Goal: Task Accomplishment & Management: Complete application form

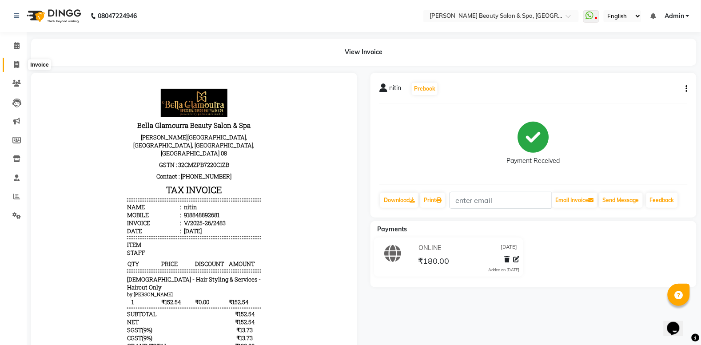
click at [12, 61] on span at bounding box center [17, 65] width 16 height 10
select select "service"
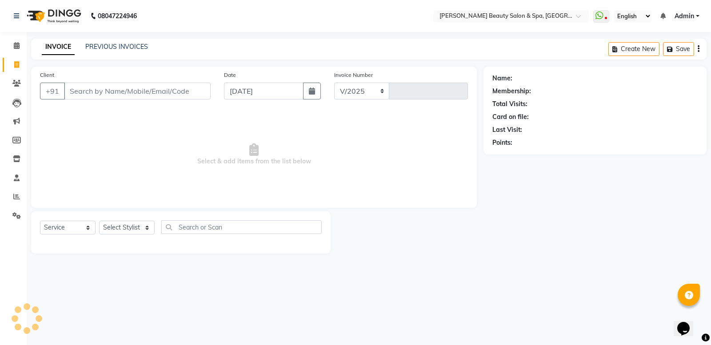
select select "7524"
type input "2484"
click at [115, 90] on input "Client" at bounding box center [137, 91] width 147 height 17
type input "9895957847"
click at [191, 84] on button "Add Client" at bounding box center [188, 91] width 46 height 17
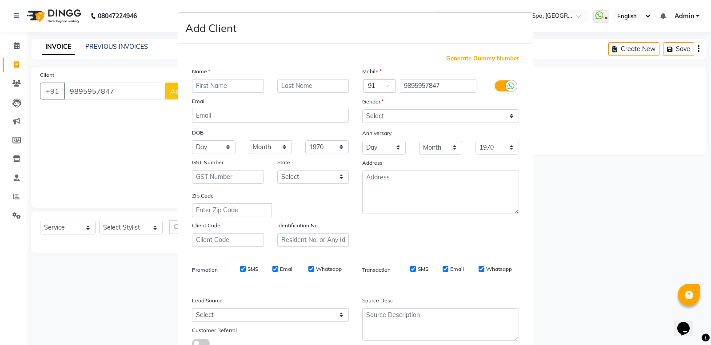
click at [246, 82] on input "text" at bounding box center [228, 86] width 72 height 14
type input "ashweein"
click at [408, 111] on select "Select Male Female Other Prefer Not To Say" at bounding box center [440, 116] width 157 height 14
select select "male"
click at [362, 109] on select "Select Male Female Other Prefer Not To Say" at bounding box center [440, 116] width 157 height 14
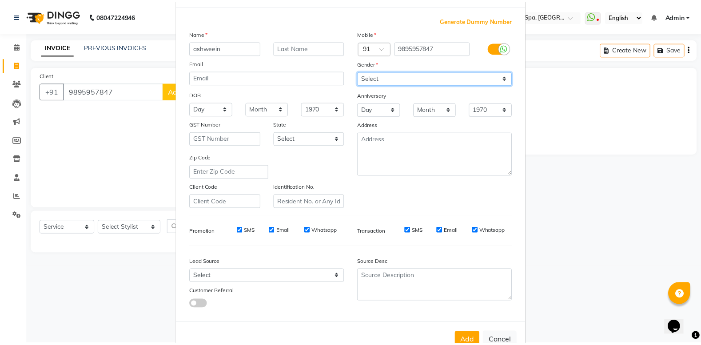
scroll to position [61, 0]
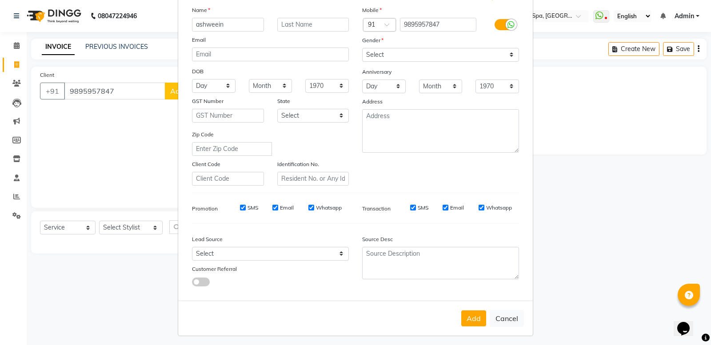
drag, startPoint x: 434, startPoint y: 314, endPoint x: 410, endPoint y: 327, distance: 27.2
click at [420, 325] on form "Add Client Generate Dummy Number Name ashweein Email DOB Day 01 02 03 04 05 06 …" at bounding box center [355, 144] width 354 height 384
click at [471, 316] on button "Add" at bounding box center [473, 318] width 25 height 16
select select
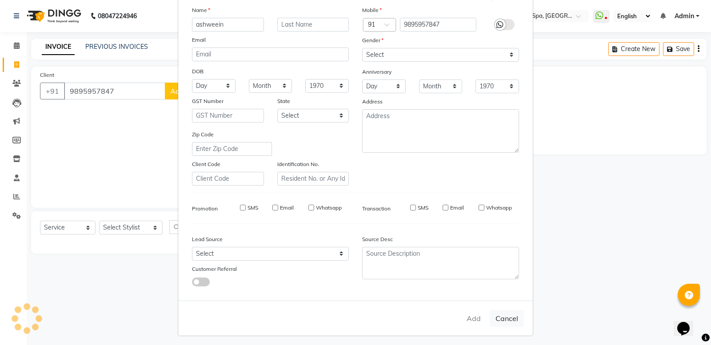
select select
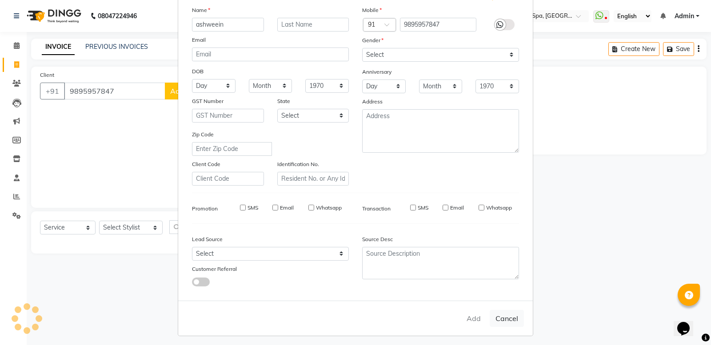
checkbox input "false"
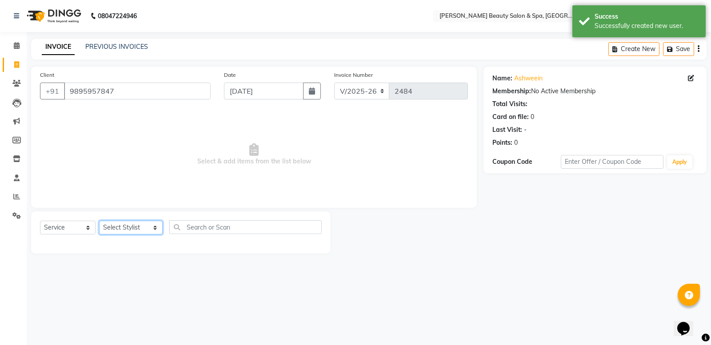
click at [125, 232] on select "Select Stylist Admin [PERSON_NAME] [PERSON_NAME] [PERSON_NAME] [PERSON_NAME] [P…" at bounding box center [131, 228] width 64 height 14
select select "79765"
click at [99, 221] on select "Select Stylist Admin [PERSON_NAME] [PERSON_NAME] [PERSON_NAME] [PERSON_NAME] [P…" at bounding box center [131, 228] width 64 height 14
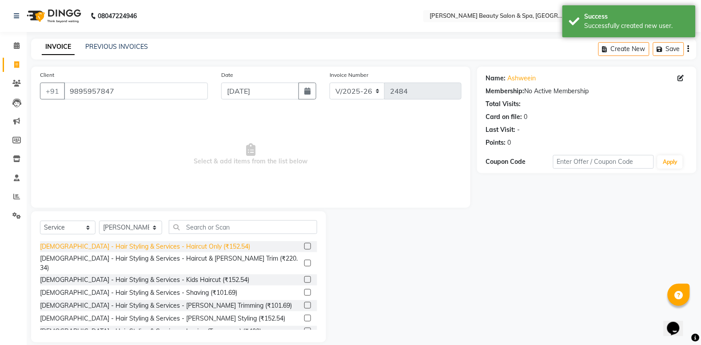
click at [88, 245] on div "[DEMOGRAPHIC_DATA] - Hair Styling & Services - Haircut Only (₹152.54)" at bounding box center [145, 246] width 210 height 9
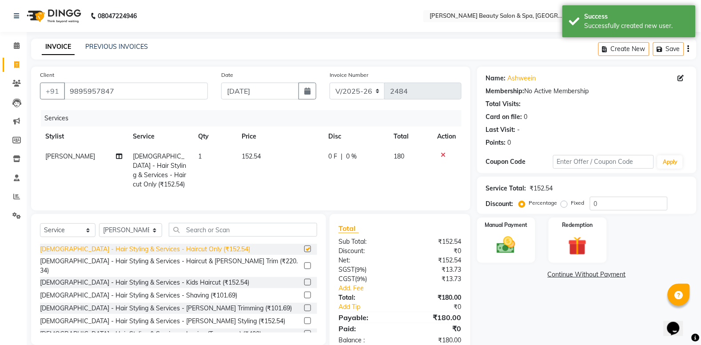
checkbox input "false"
click at [497, 250] on img at bounding box center [506, 245] width 32 height 22
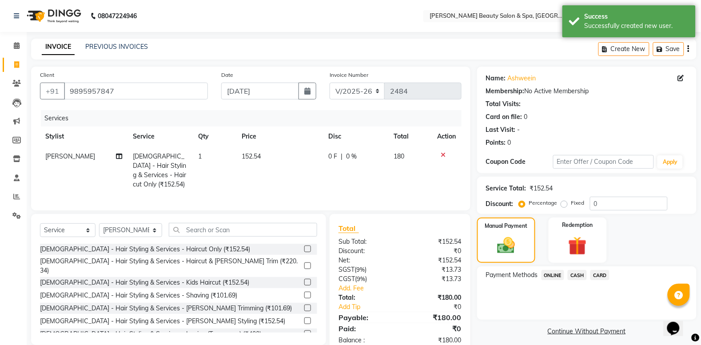
click at [549, 271] on span "ONLINE" at bounding box center [552, 275] width 23 height 10
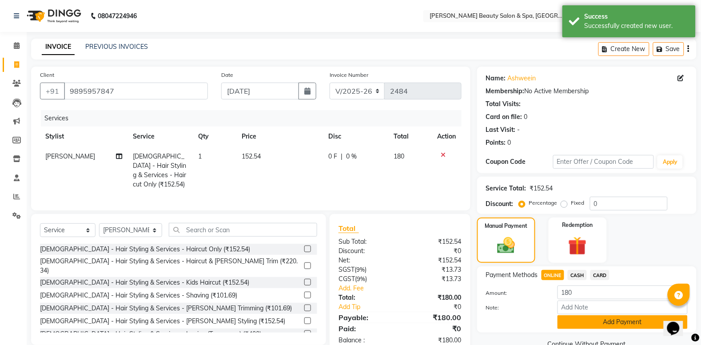
click at [602, 317] on button "Add Payment" at bounding box center [622, 322] width 130 height 14
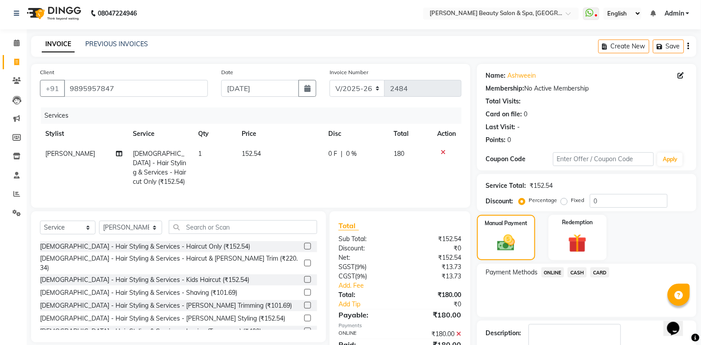
scroll to position [56, 0]
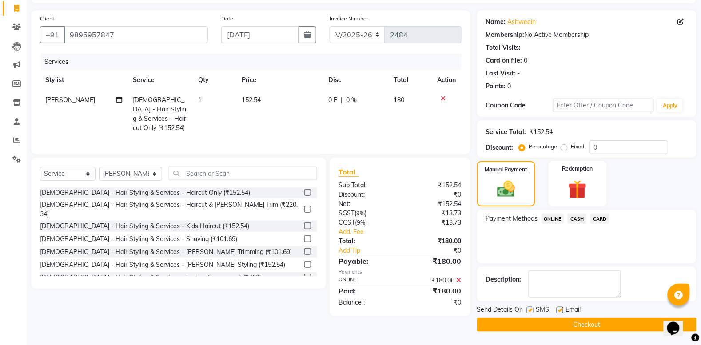
click at [600, 324] on button "Checkout" at bounding box center [586, 325] width 219 height 14
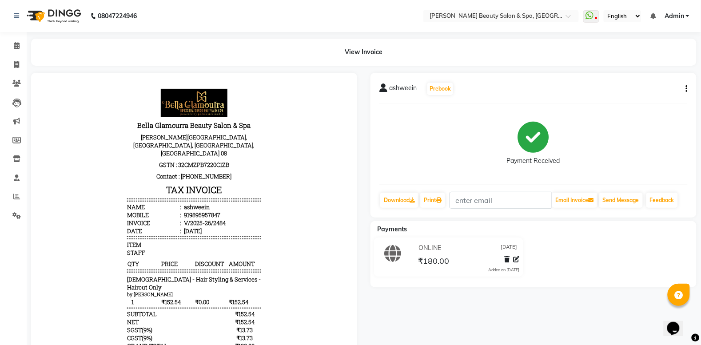
select select "service"
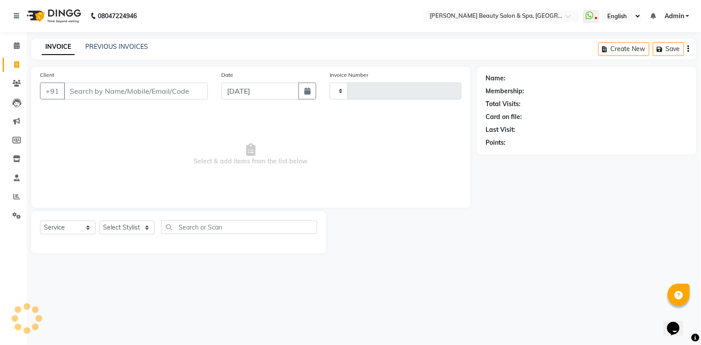
type input "2485"
select select "7524"
drag, startPoint x: 141, startPoint y: 94, endPoint x: 141, endPoint y: 87, distance: 6.7
click at [141, 89] on input "Client" at bounding box center [137, 91] width 147 height 17
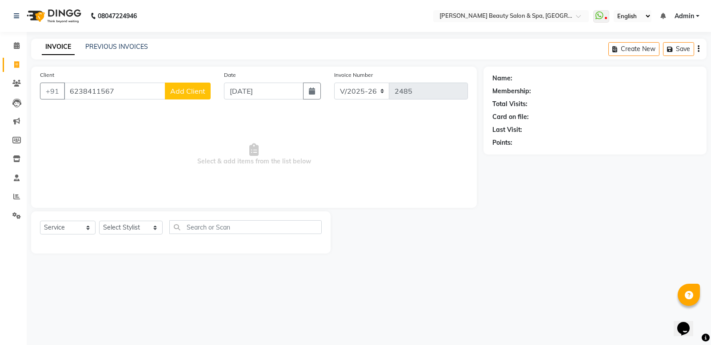
type input "6238411567"
click at [194, 91] on span "Add Client" at bounding box center [187, 91] width 35 height 9
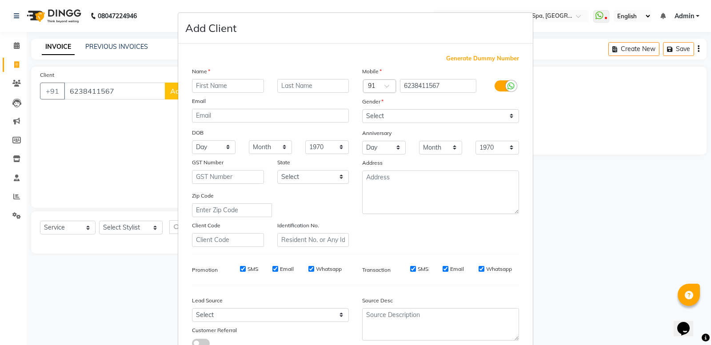
click at [223, 85] on input "text" at bounding box center [228, 86] width 72 height 14
type input "a"
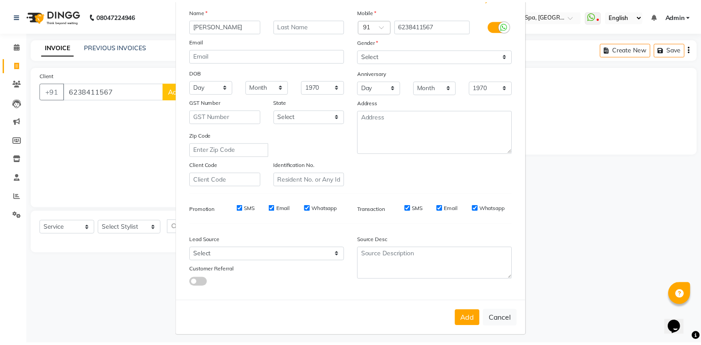
scroll to position [61, 0]
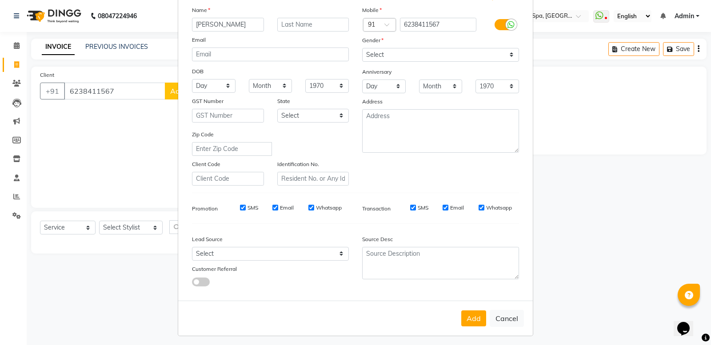
type input "[PERSON_NAME]"
click at [394, 56] on select "Select [DEMOGRAPHIC_DATA] [DEMOGRAPHIC_DATA] Other Prefer Not To Say" at bounding box center [440, 55] width 157 height 14
select select "[DEMOGRAPHIC_DATA]"
click at [362, 48] on select "Select [DEMOGRAPHIC_DATA] [DEMOGRAPHIC_DATA] Other Prefer Not To Say" at bounding box center [440, 55] width 157 height 14
click at [465, 321] on button "Add" at bounding box center [473, 318] width 25 height 16
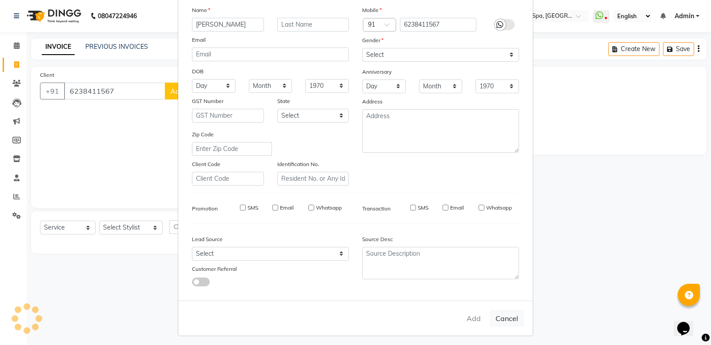
select select
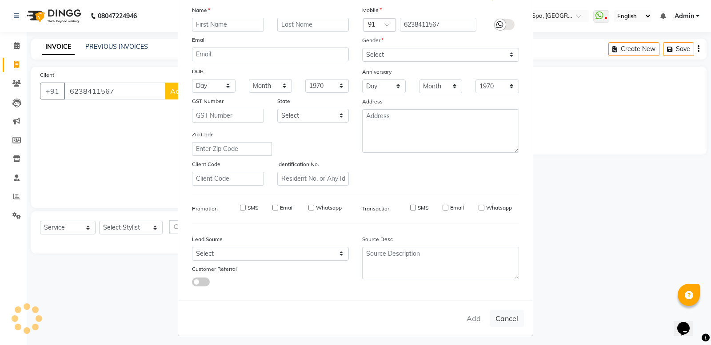
select select
checkbox input "false"
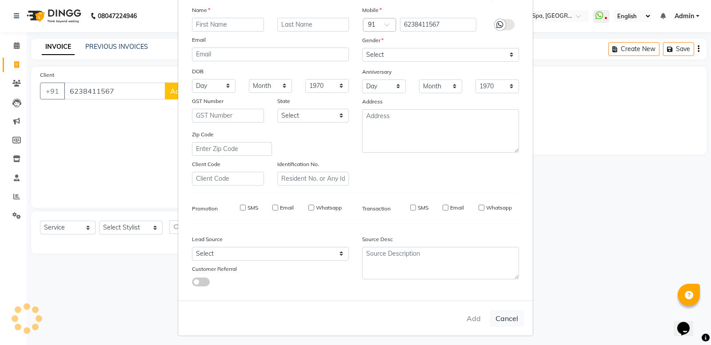
checkbox input "false"
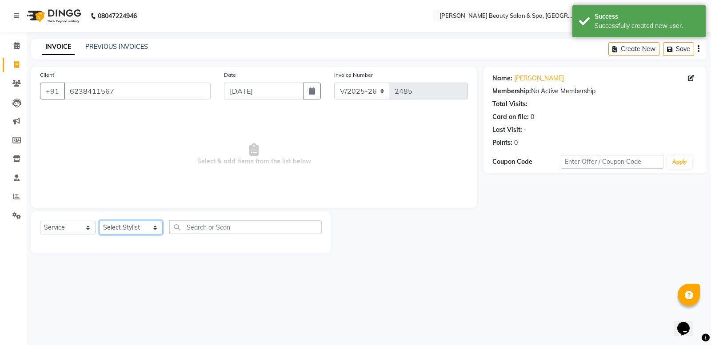
click at [109, 223] on select "Select Stylist Admin [PERSON_NAME] [PERSON_NAME] [PERSON_NAME] [PERSON_NAME] [P…" at bounding box center [131, 228] width 64 height 14
select select "67138"
click at [99, 221] on select "Select Stylist Admin [PERSON_NAME] [PERSON_NAME] [PERSON_NAME] [PERSON_NAME] [P…" at bounding box center [131, 228] width 64 height 14
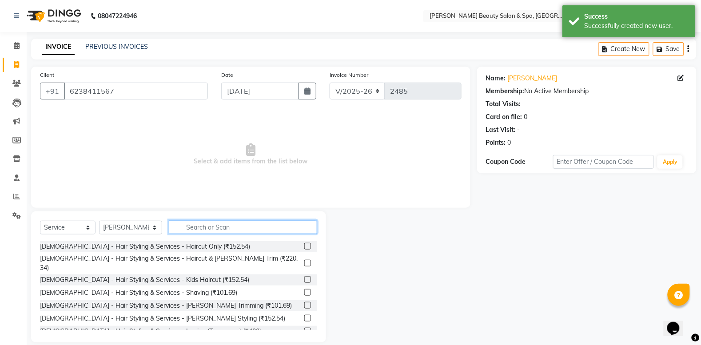
click at [195, 229] on input "text" at bounding box center [243, 227] width 148 height 14
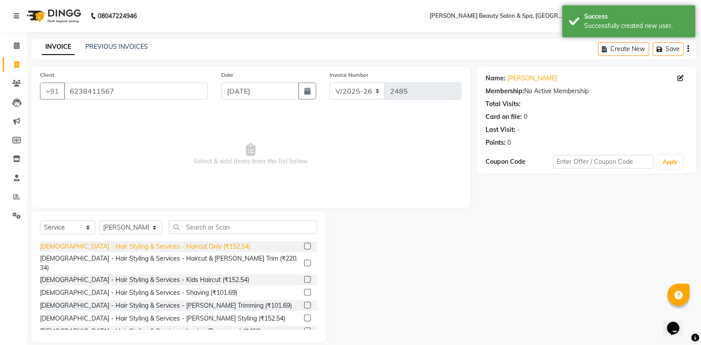
click at [200, 247] on div "[DEMOGRAPHIC_DATA] - Hair Styling & Services - Haircut Only (₹152.54)" at bounding box center [145, 246] width 210 height 9
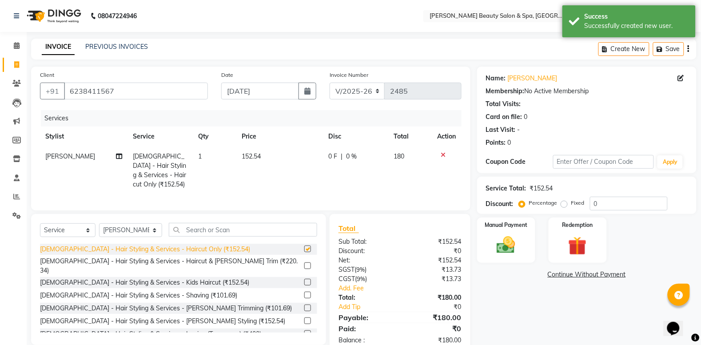
checkbox input "false"
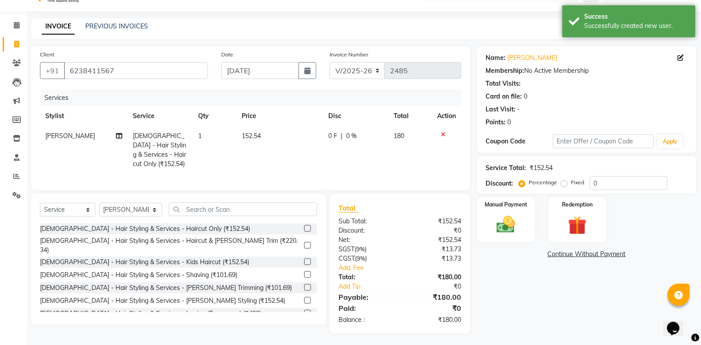
scroll to position [32, 0]
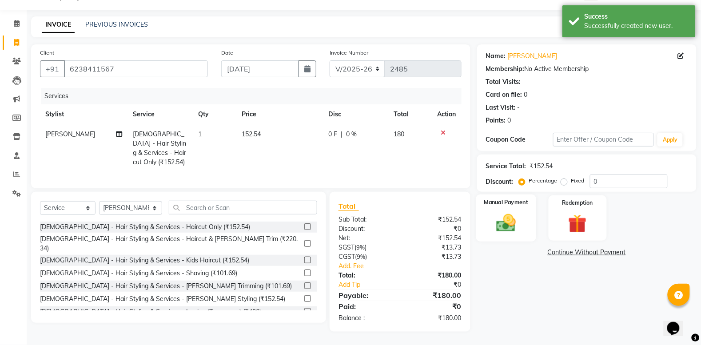
click at [509, 212] on img at bounding box center [506, 223] width 32 height 22
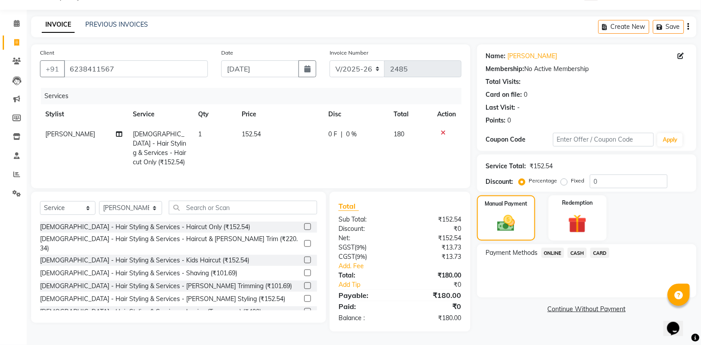
click at [554, 248] on span "ONLINE" at bounding box center [552, 253] width 23 height 10
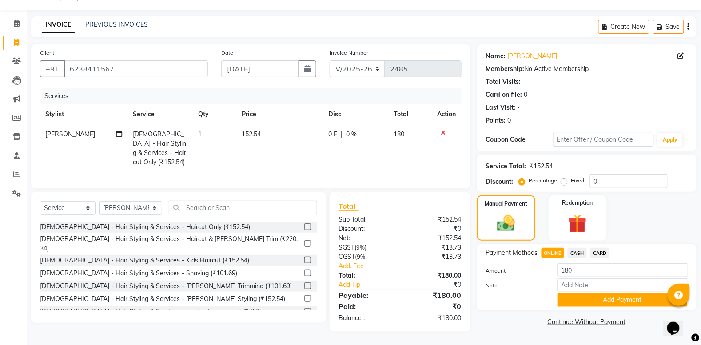
click at [573, 248] on span "CASH" at bounding box center [577, 253] width 19 height 10
click at [632, 293] on button "Add Payment" at bounding box center [622, 300] width 130 height 14
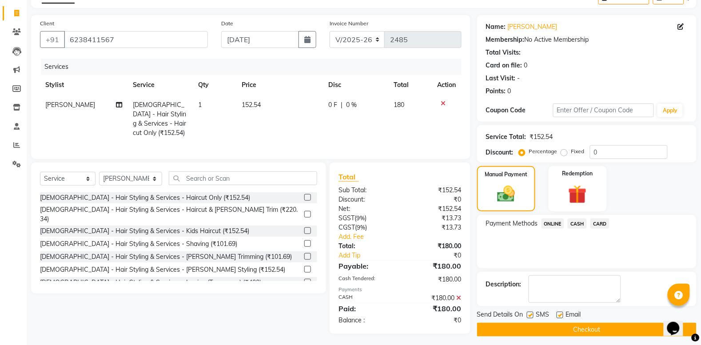
scroll to position [63, 0]
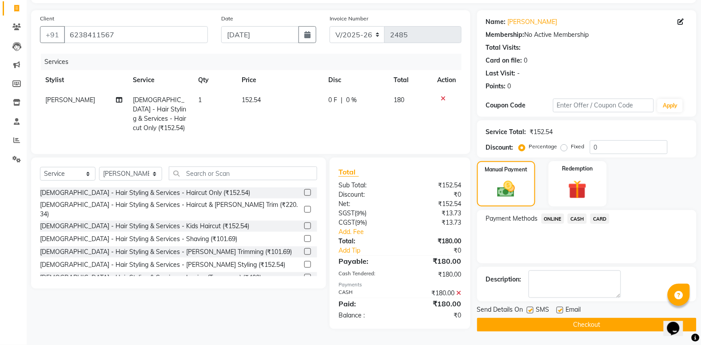
click at [624, 318] on button "Checkout" at bounding box center [586, 325] width 219 height 14
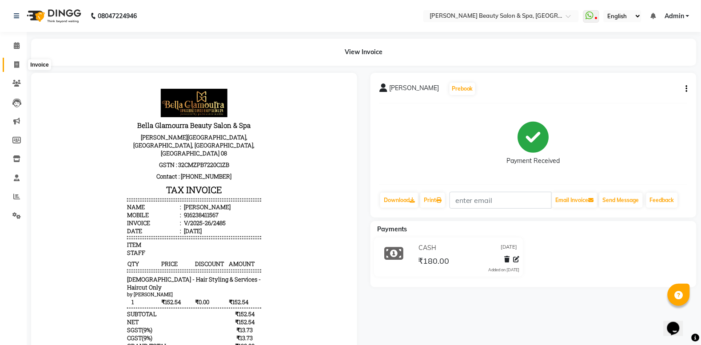
click at [16, 64] on icon at bounding box center [16, 64] width 5 height 7
select select "service"
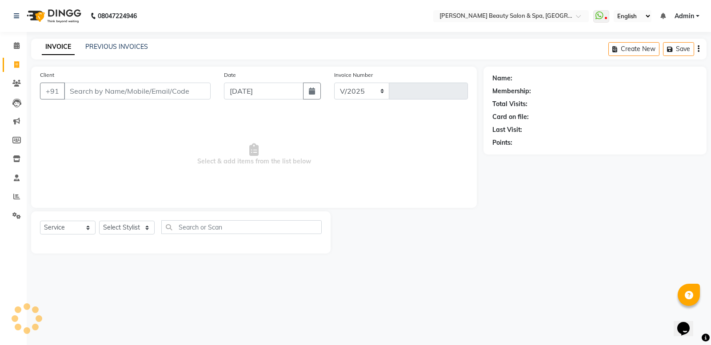
select select "7524"
type input "2486"
drag, startPoint x: 94, startPoint y: 96, endPoint x: 100, endPoint y: 92, distance: 7.8
click at [100, 92] on input "Client" at bounding box center [137, 91] width 147 height 17
type input "9633071005"
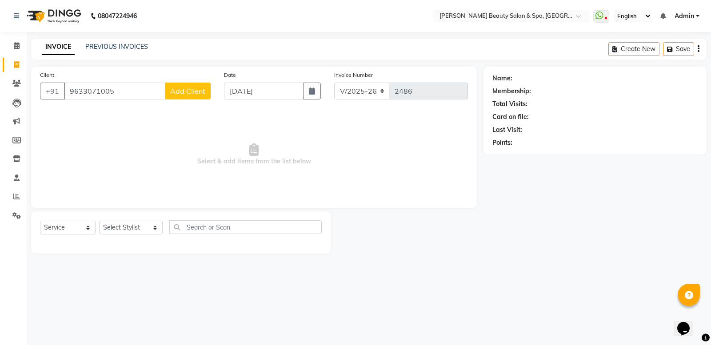
click at [182, 83] on button "Add Client" at bounding box center [188, 91] width 46 height 17
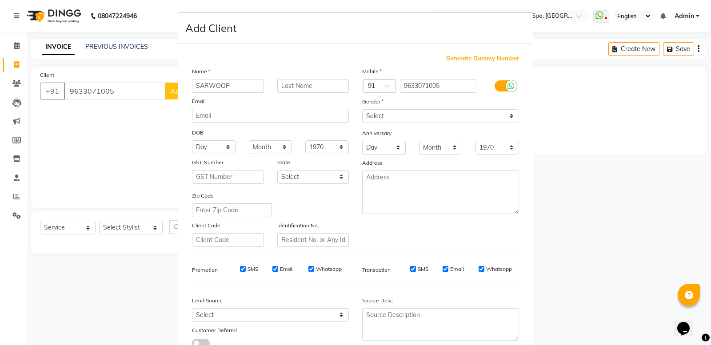
type input "SARWOOP"
drag, startPoint x: 457, startPoint y: 113, endPoint x: 449, endPoint y: 115, distance: 8.7
click at [454, 113] on select "Select Male Female Other Prefer Not To Say" at bounding box center [440, 116] width 157 height 14
select select "male"
click at [362, 109] on select "Select Male Female Other Prefer Not To Say" at bounding box center [440, 116] width 157 height 14
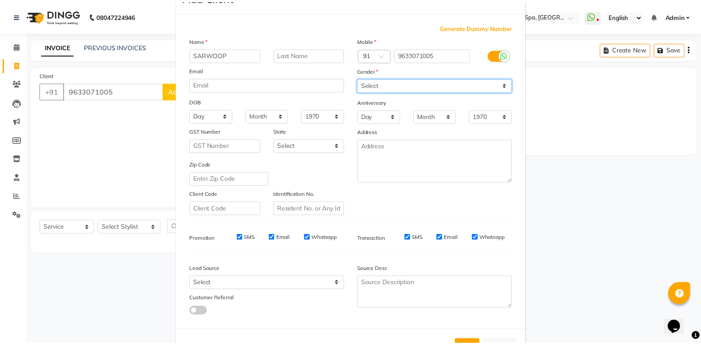
scroll to position [61, 0]
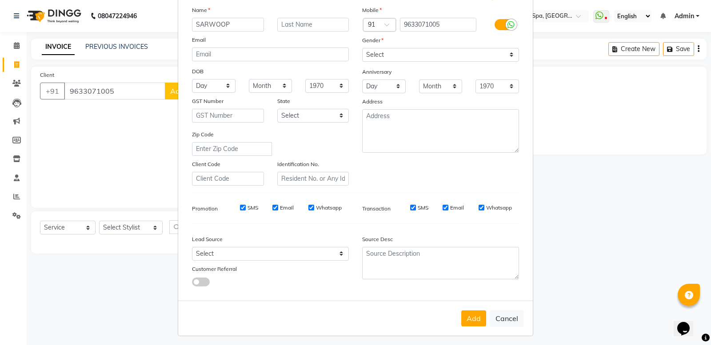
drag, startPoint x: 464, startPoint y: 311, endPoint x: 470, endPoint y: 311, distance: 5.8
click at [465, 312] on button "Add" at bounding box center [473, 318] width 25 height 16
select select
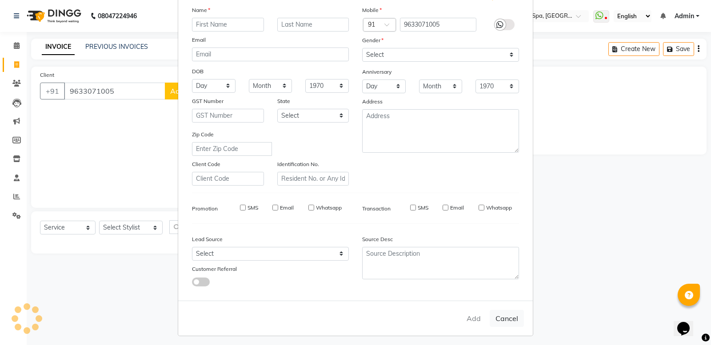
select select
checkbox input "false"
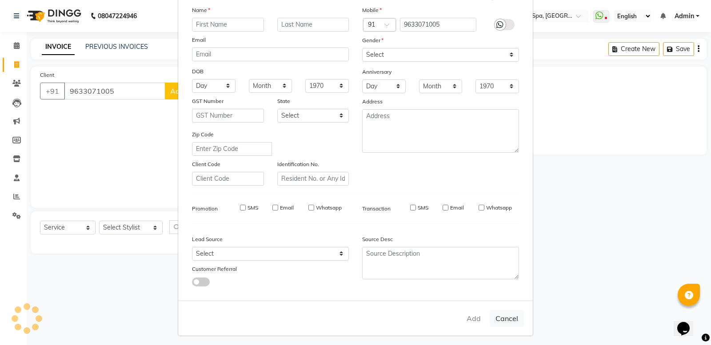
checkbox input "false"
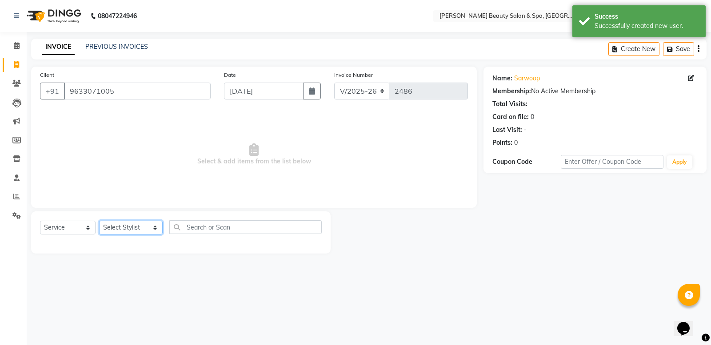
click at [135, 229] on select "Select Stylist Admin [PERSON_NAME] [PERSON_NAME] [PERSON_NAME] [PERSON_NAME] [P…" at bounding box center [131, 228] width 64 height 14
select select "79765"
click at [99, 221] on select "Select Stylist Admin [PERSON_NAME] [PERSON_NAME] [PERSON_NAME] [PERSON_NAME] [P…" at bounding box center [131, 228] width 64 height 14
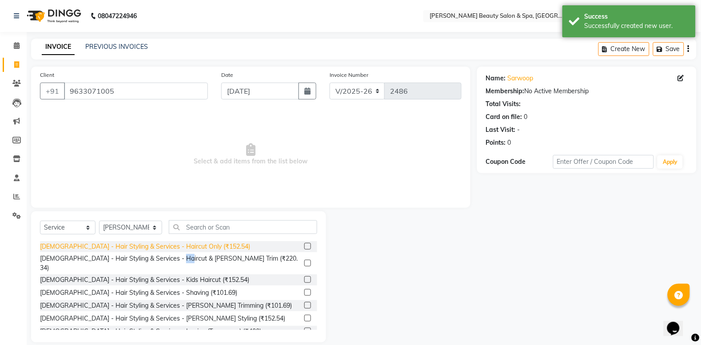
drag, startPoint x: 179, startPoint y: 260, endPoint x: 183, endPoint y: 262, distance: 4.8
click at [183, 262] on div "[DEMOGRAPHIC_DATA] - Hair Styling & Services - Haircut & [PERSON_NAME] Trim (₹2…" at bounding box center [170, 263] width 261 height 19
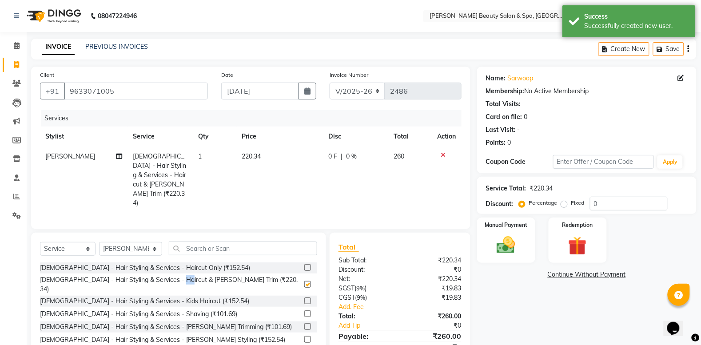
checkbox input "false"
click at [136, 242] on select "Select Stylist Admin [PERSON_NAME] [PERSON_NAME] [PERSON_NAME] [PERSON_NAME] [P…" at bounding box center [130, 249] width 63 height 14
select select "87595"
click at [99, 242] on select "Select Stylist Admin [PERSON_NAME] [PERSON_NAME] [PERSON_NAME] [PERSON_NAME] [P…" at bounding box center [130, 249] width 63 height 14
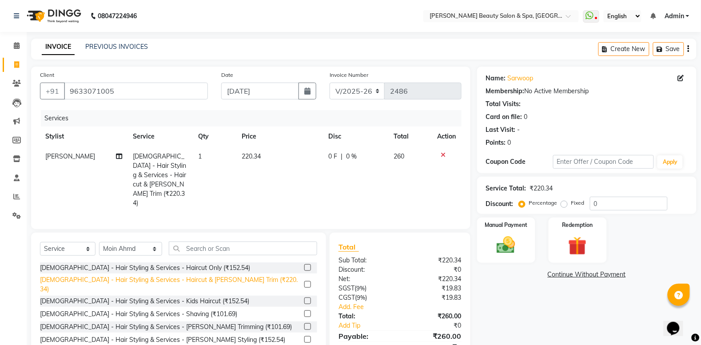
click at [191, 275] on div "[DEMOGRAPHIC_DATA] - Hair Styling & Services - Haircut & [PERSON_NAME] Trim (₹2…" at bounding box center [170, 284] width 261 height 19
checkbox input "false"
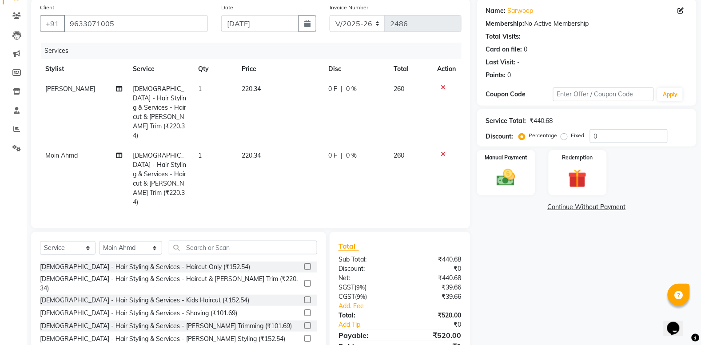
scroll to position [79, 0]
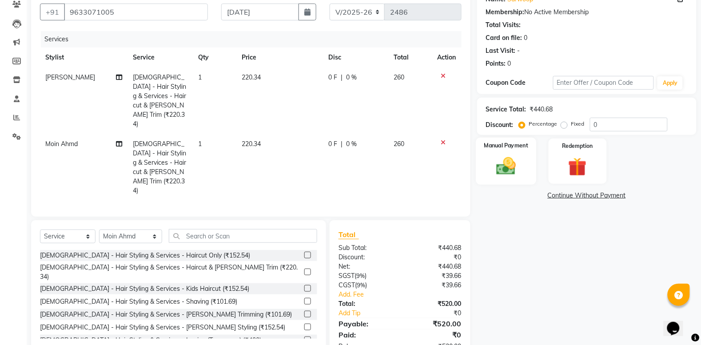
click at [494, 163] on img at bounding box center [506, 166] width 32 height 22
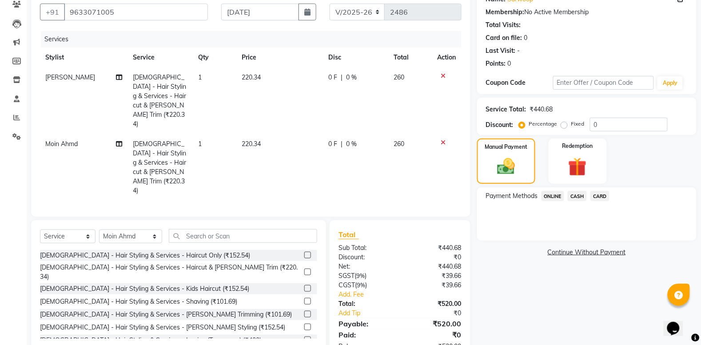
click at [559, 196] on span "ONLINE" at bounding box center [552, 196] width 23 height 10
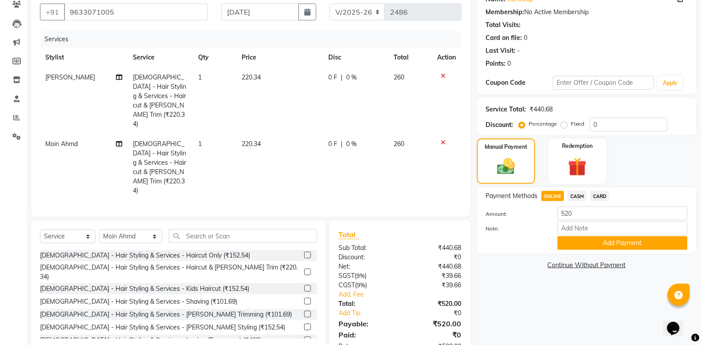
drag, startPoint x: 620, startPoint y: 243, endPoint x: 632, endPoint y: 237, distance: 12.7
click at [626, 241] on button "Add Payment" at bounding box center [622, 243] width 130 height 14
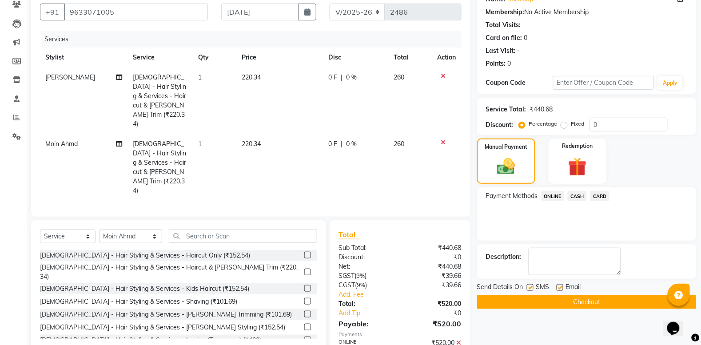
drag, startPoint x: 598, startPoint y: 300, endPoint x: 603, endPoint y: 300, distance: 5.3
click at [603, 300] on button "Checkout" at bounding box center [586, 302] width 219 height 14
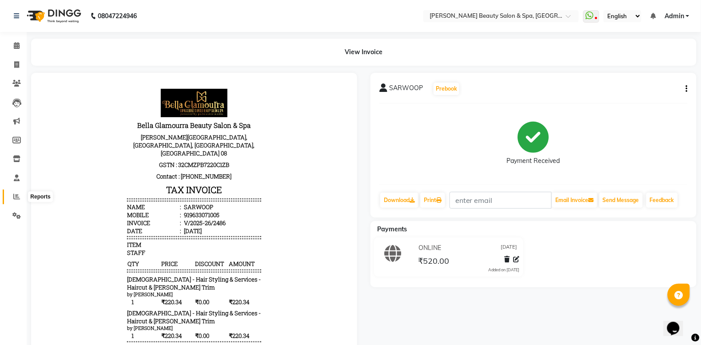
click at [16, 198] on icon at bounding box center [16, 196] width 7 height 7
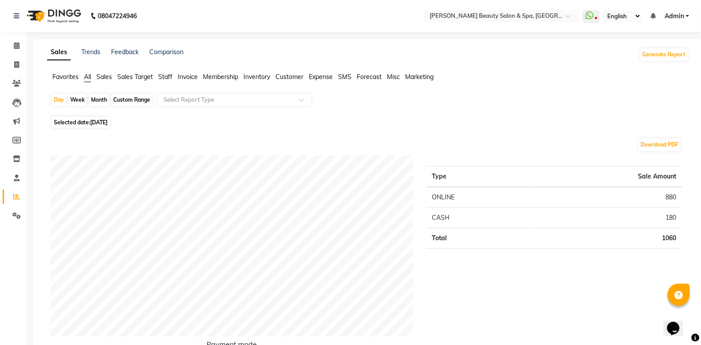
click at [116, 102] on div "Custom Range" at bounding box center [131, 100] width 41 height 12
select select "9"
select select "2025"
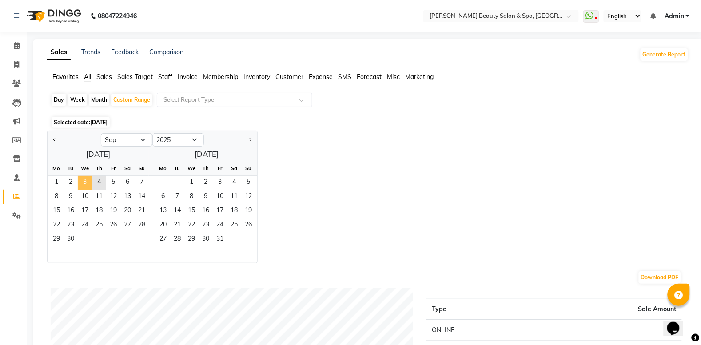
click at [84, 189] on span "3" at bounding box center [85, 183] width 14 height 14
click at [72, 183] on span "2" at bounding box center [71, 183] width 14 height 14
click at [89, 187] on span "3" at bounding box center [85, 183] width 14 height 14
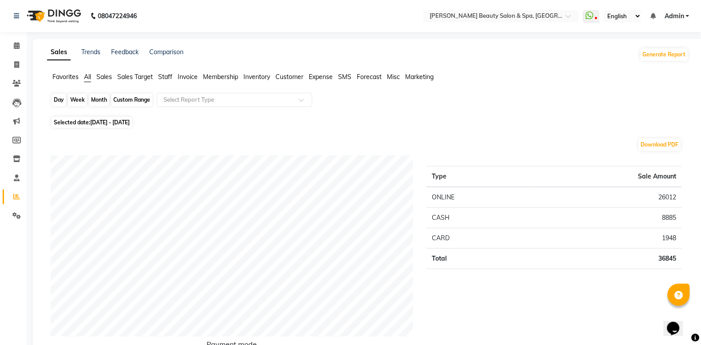
click at [119, 99] on div "Custom Range" at bounding box center [131, 100] width 41 height 12
select select "9"
select select "2025"
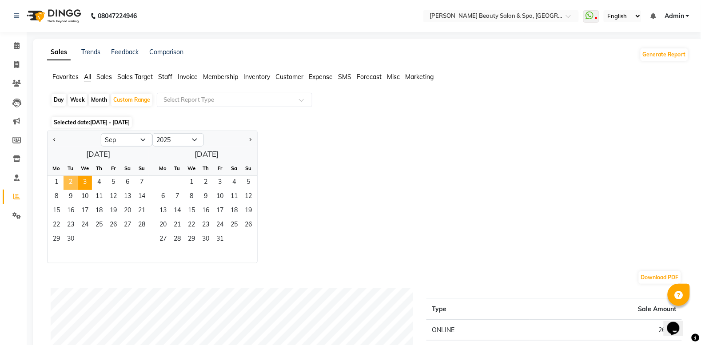
click at [76, 180] on span "2" at bounding box center [71, 183] width 14 height 14
click at [92, 181] on span "4" at bounding box center [99, 183] width 14 height 14
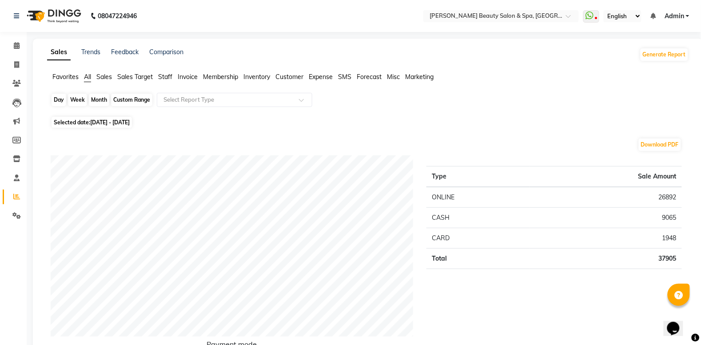
click at [139, 102] on div "Custom Range" at bounding box center [131, 100] width 41 height 12
select select "9"
select select "2025"
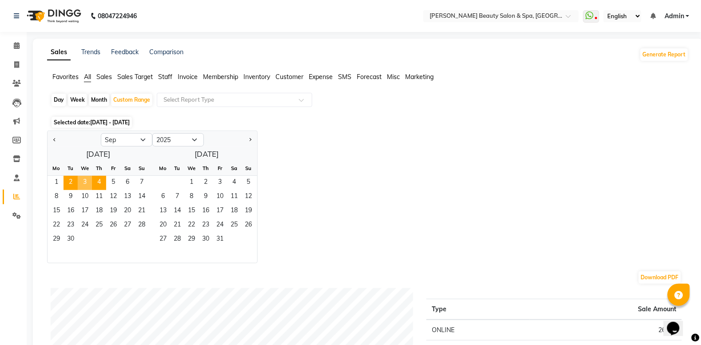
click at [82, 183] on span "3" at bounding box center [85, 183] width 14 height 14
click at [100, 183] on span "4" at bounding box center [99, 183] width 14 height 14
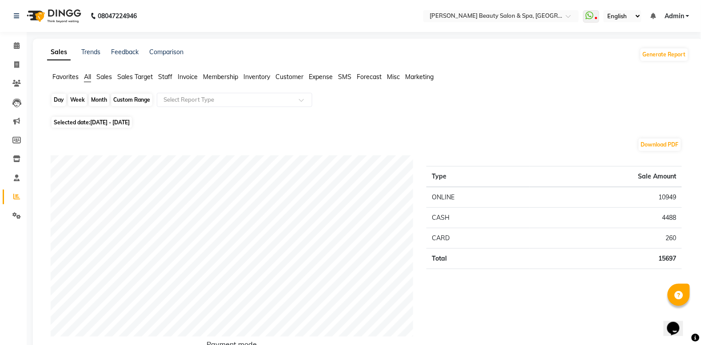
click at [130, 94] on div "Custom Range" at bounding box center [131, 100] width 41 height 12
select select "9"
select select "2025"
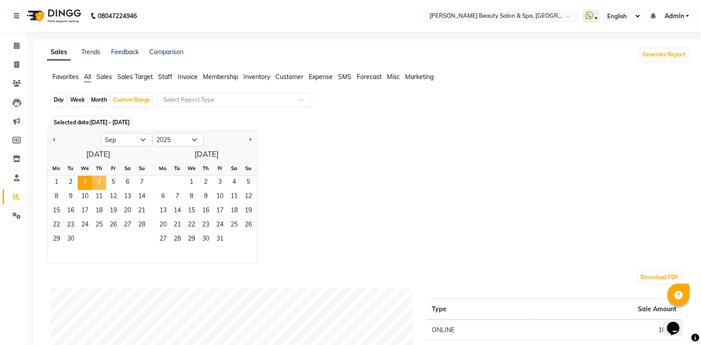
click at [98, 182] on span "4" at bounding box center [99, 183] width 14 height 14
click at [110, 179] on span "5" at bounding box center [113, 183] width 14 height 14
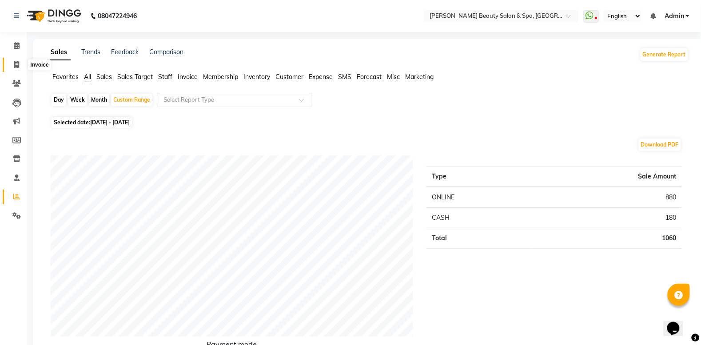
click at [17, 64] on icon at bounding box center [16, 64] width 5 height 7
select select "service"
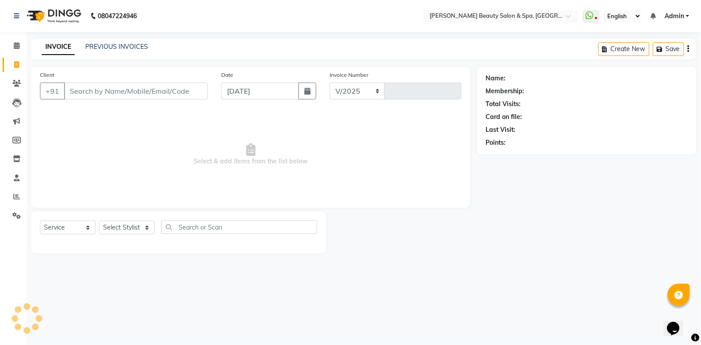
select select "7524"
type input "2487"
click at [103, 91] on input "Client" at bounding box center [137, 91] width 147 height 17
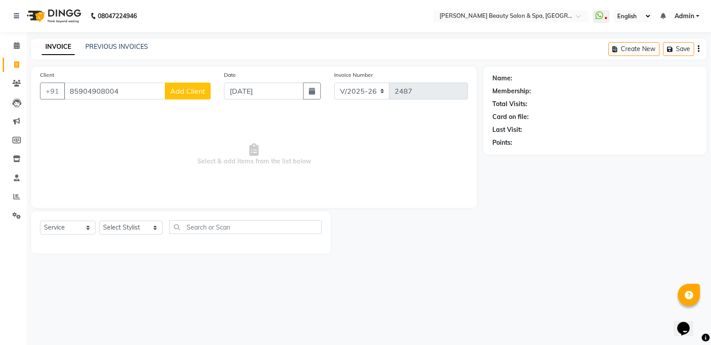
type input "85904908004"
drag, startPoint x: 197, startPoint y: 28, endPoint x: 176, endPoint y: 87, distance: 62.9
click at [182, 57] on app-home "08047224946 Select Location × Bella Glamourra Beauty Salon & Spa, Eenchakkal, P…" at bounding box center [355, 133] width 711 height 267
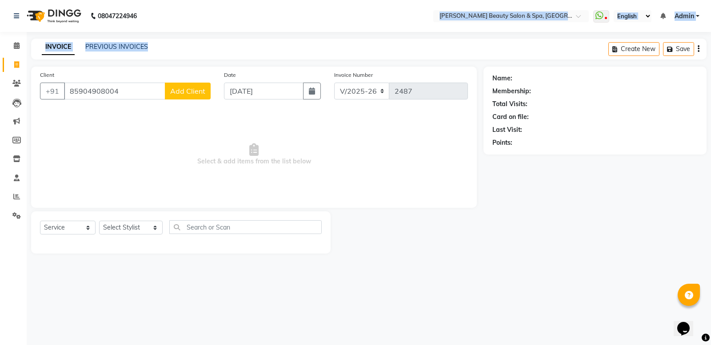
click at [179, 95] on button "Add Client" at bounding box center [188, 91] width 46 height 17
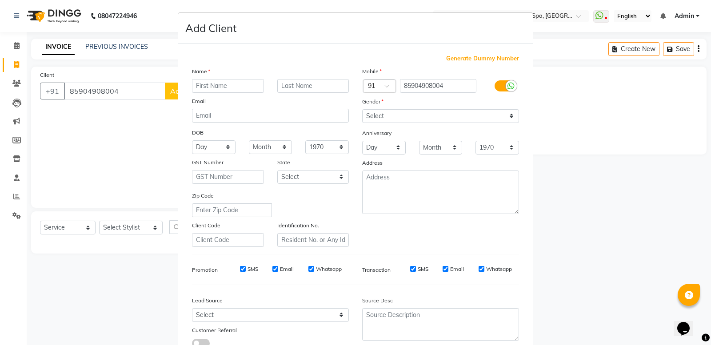
click at [211, 83] on input "text" at bounding box center [228, 86] width 72 height 14
type input "[PERSON_NAME]"
click at [378, 116] on select "Select Male Female Other Prefer Not To Say" at bounding box center [440, 116] width 157 height 14
select select "male"
click at [362, 109] on select "Select Male Female Other Prefer Not To Say" at bounding box center [440, 116] width 157 height 14
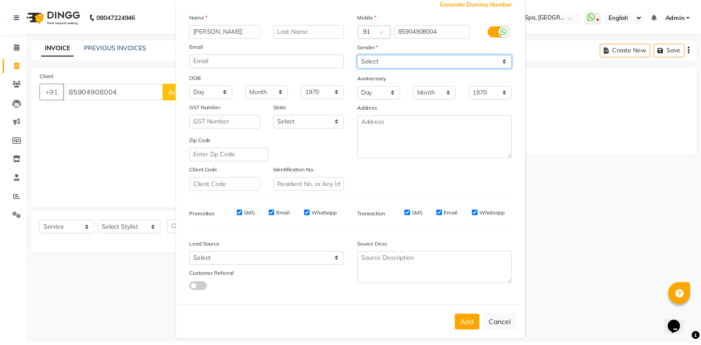
scroll to position [61, 0]
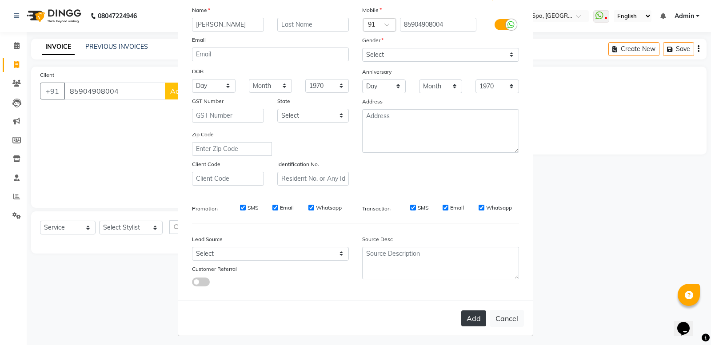
click at [472, 322] on button "Add" at bounding box center [473, 318] width 25 height 16
select select
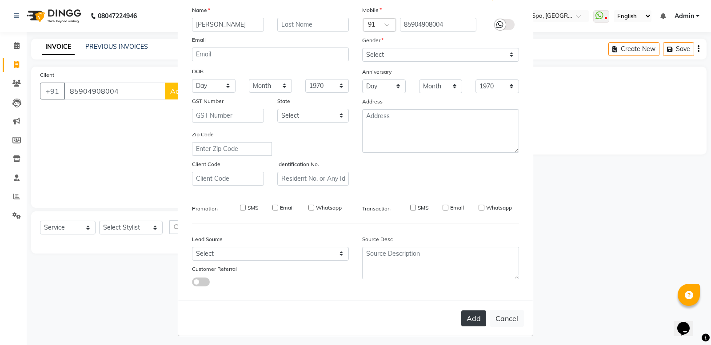
select select
checkbox input "false"
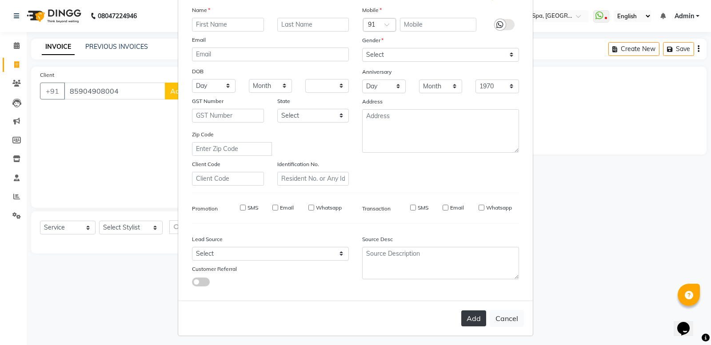
checkbox input "false"
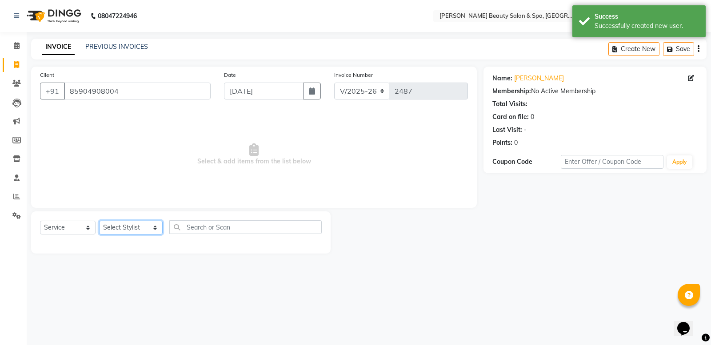
click at [130, 227] on select "Select Stylist Admin [PERSON_NAME] [PERSON_NAME] [PERSON_NAME] [PERSON_NAME] [P…" at bounding box center [131, 228] width 64 height 14
select select "67138"
click at [99, 221] on select "Select Stylist Admin [PERSON_NAME] [PERSON_NAME] [PERSON_NAME] [PERSON_NAME] [P…" at bounding box center [131, 228] width 64 height 14
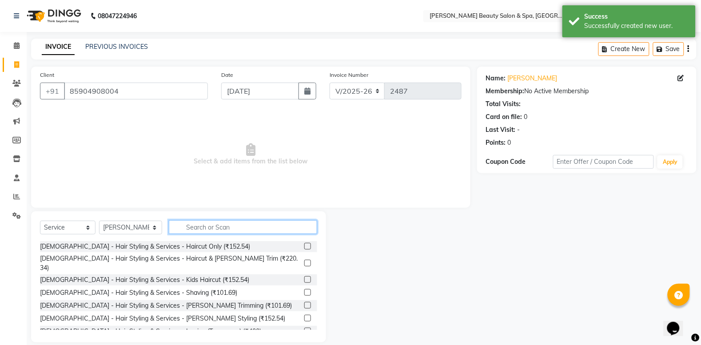
click at [187, 228] on input "text" at bounding box center [243, 227] width 148 height 14
click at [209, 274] on div "[DEMOGRAPHIC_DATA] - Hair Styling & Services - Kids Haircut (₹152.54)" at bounding box center [178, 279] width 277 height 11
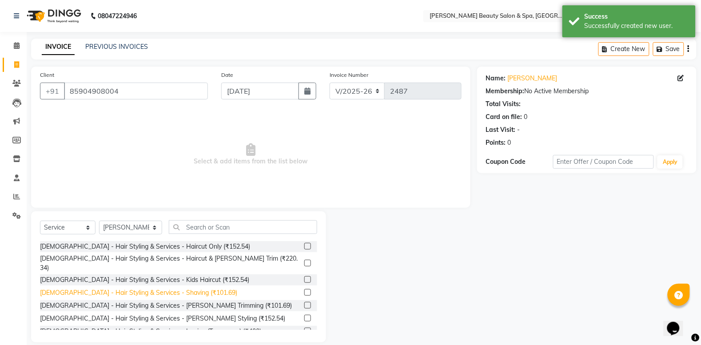
click at [169, 288] on div "[DEMOGRAPHIC_DATA] - Hair Styling & Services - Shaving (₹101.69)" at bounding box center [138, 292] width 197 height 9
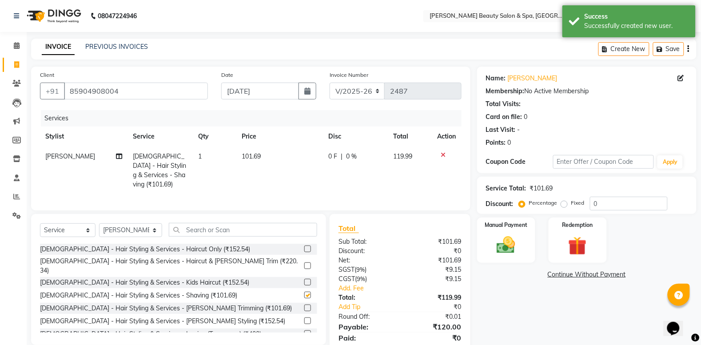
checkbox input "false"
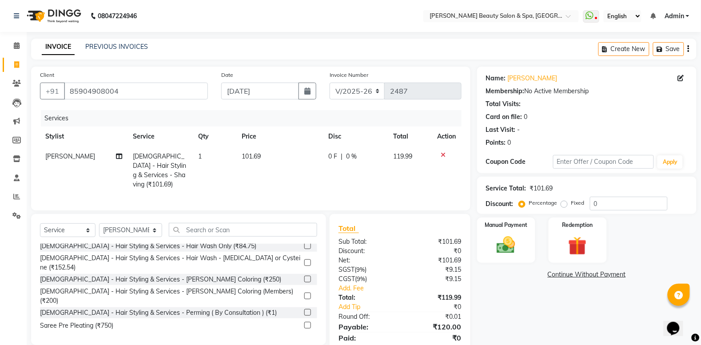
scroll to position [333, 0]
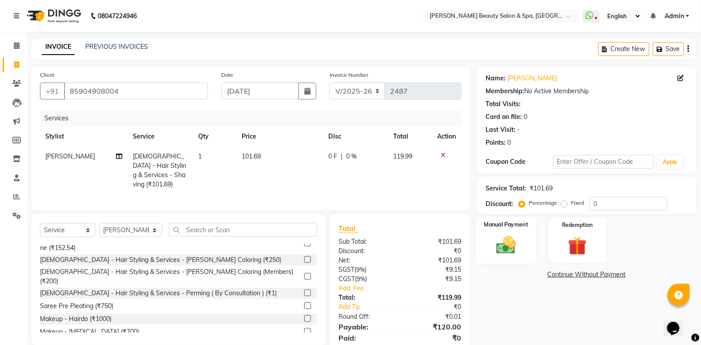
click at [500, 241] on img at bounding box center [506, 245] width 32 height 22
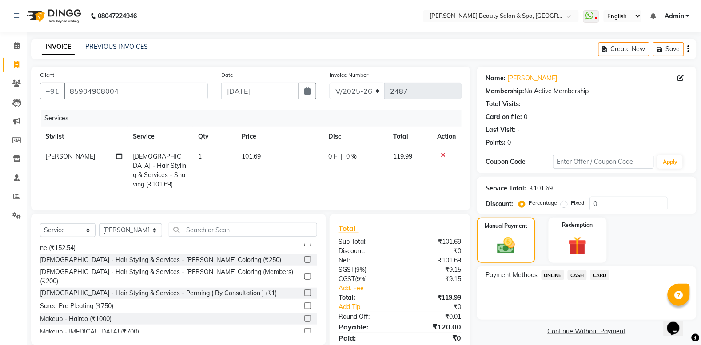
click at [552, 278] on span "ONLINE" at bounding box center [552, 275] width 23 height 10
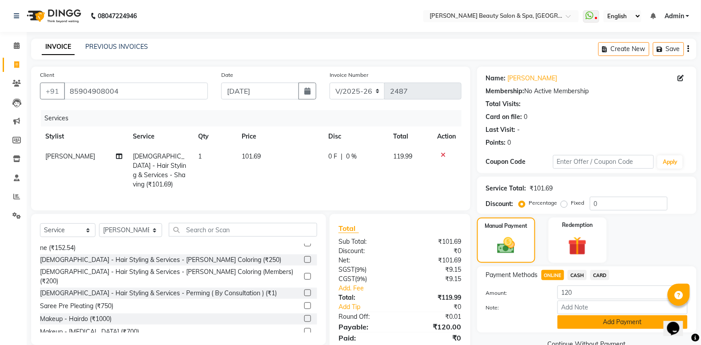
click at [589, 318] on button "Add Payment" at bounding box center [622, 322] width 130 height 14
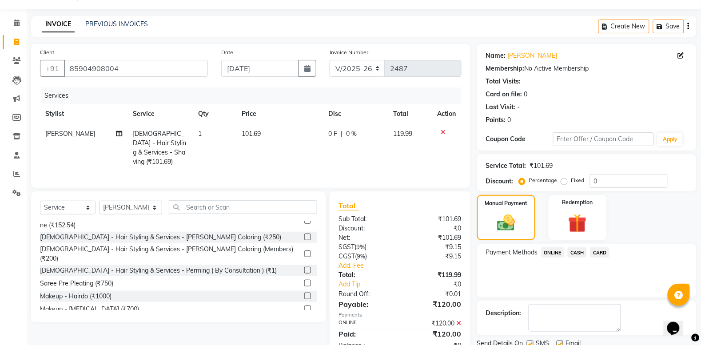
scroll to position [56, 0]
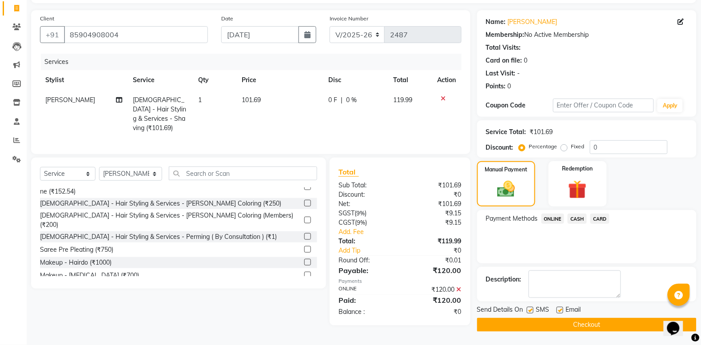
click at [588, 322] on button "Checkout" at bounding box center [586, 325] width 219 height 14
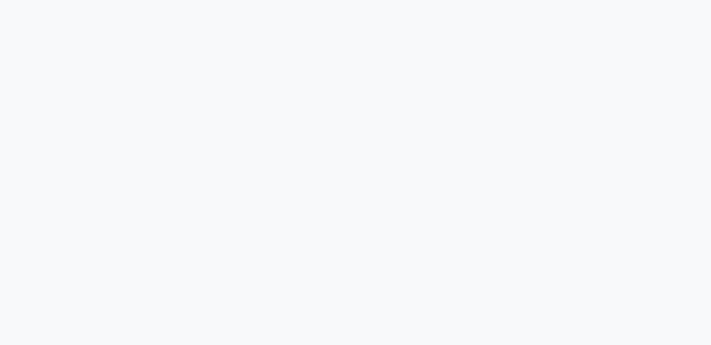
select select "service"
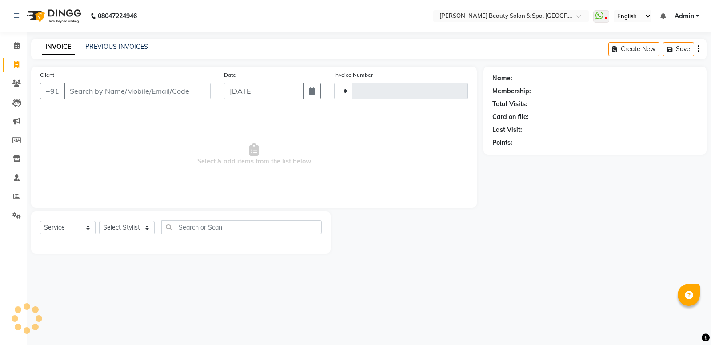
select select "en"
select select "7524"
type input "2488"
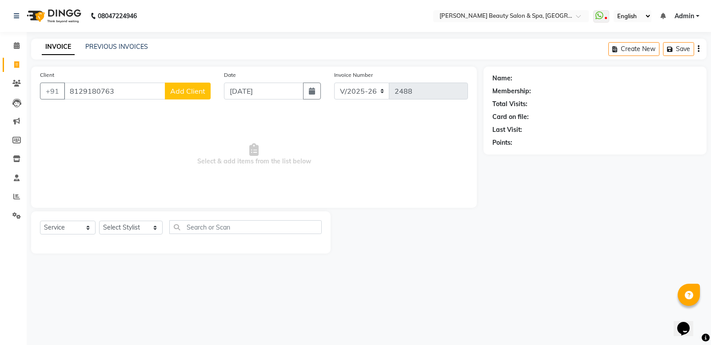
type input "8129180763"
drag, startPoint x: 205, startPoint y: 89, endPoint x: 201, endPoint y: 87, distance: 4.6
click at [201, 87] on button "Add Client" at bounding box center [188, 91] width 46 height 17
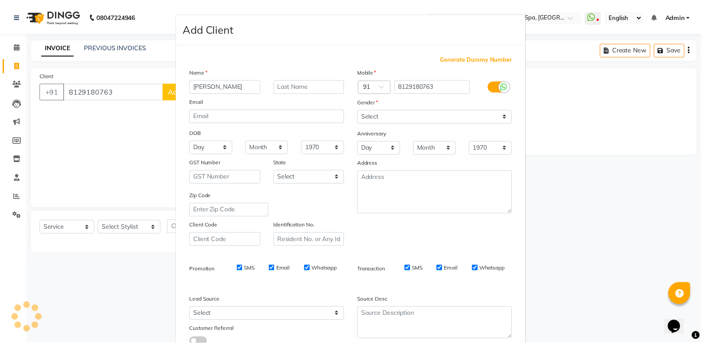
scroll to position [61, 0]
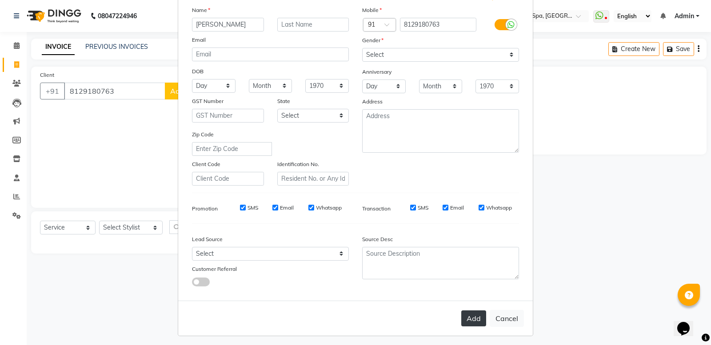
type input "[PERSON_NAME]"
drag, startPoint x: 467, startPoint y: 318, endPoint x: 466, endPoint y: 308, distance: 9.8
click at [467, 316] on button "Add" at bounding box center [473, 318] width 25 height 16
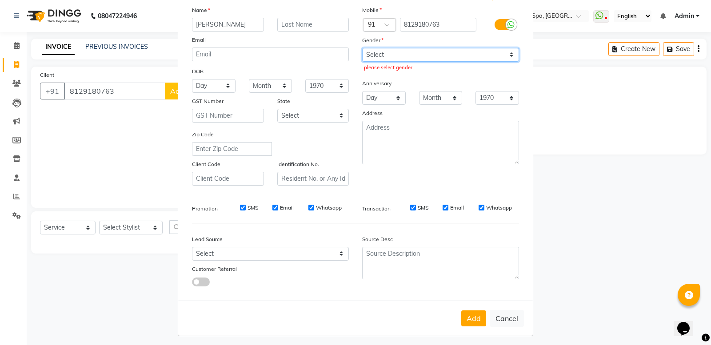
click at [418, 58] on select "Select [DEMOGRAPHIC_DATA] [DEMOGRAPHIC_DATA] Other Prefer Not To Say" at bounding box center [440, 55] width 157 height 14
select select "female"
click at [362, 48] on select "Select [DEMOGRAPHIC_DATA] [DEMOGRAPHIC_DATA] Other Prefer Not To Say" at bounding box center [440, 55] width 157 height 14
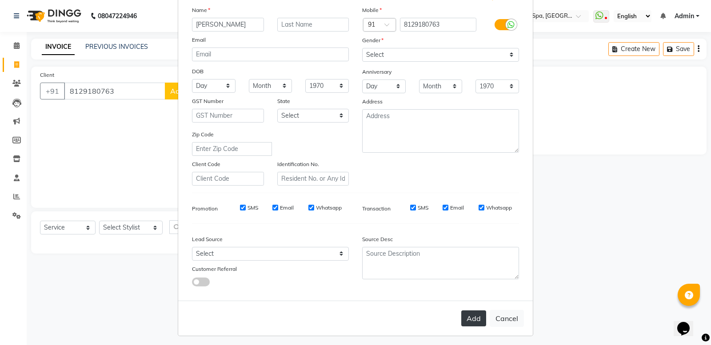
click at [465, 315] on button "Add" at bounding box center [473, 318] width 25 height 16
select select
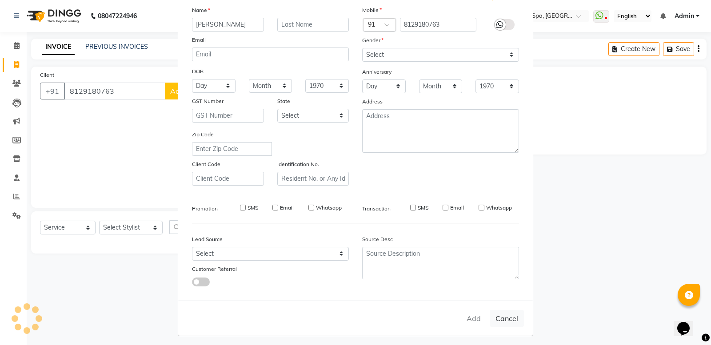
select select
checkbox input "false"
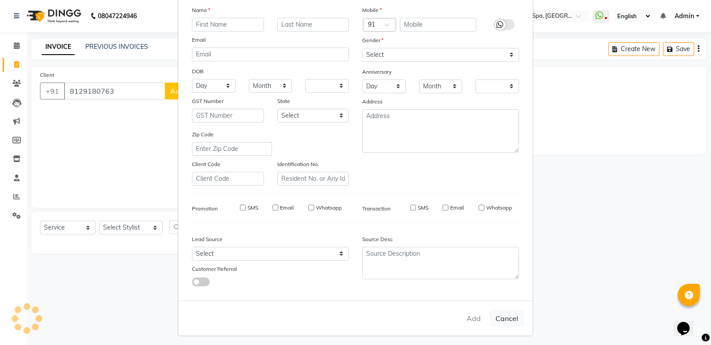
checkbox input "false"
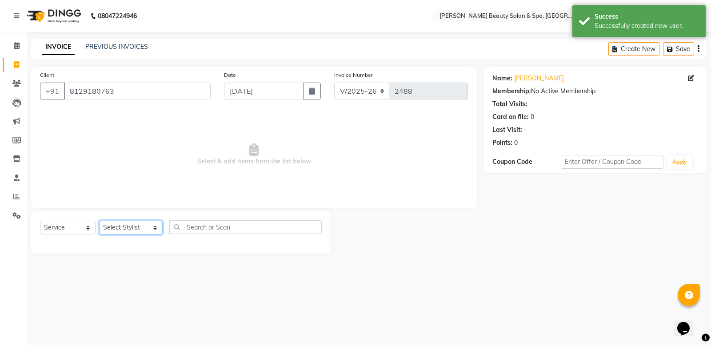
click at [123, 226] on select "Select Stylist Admin [PERSON_NAME] [PERSON_NAME] [PERSON_NAME] [PERSON_NAME] [P…" at bounding box center [131, 228] width 64 height 14
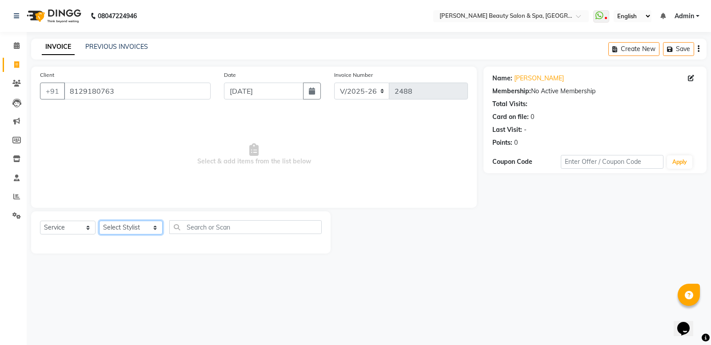
select select "87595"
click at [99, 221] on select "Select Stylist Admin [PERSON_NAME] [PERSON_NAME] [PERSON_NAME] [PERSON_NAME] [P…" at bounding box center [131, 228] width 64 height 14
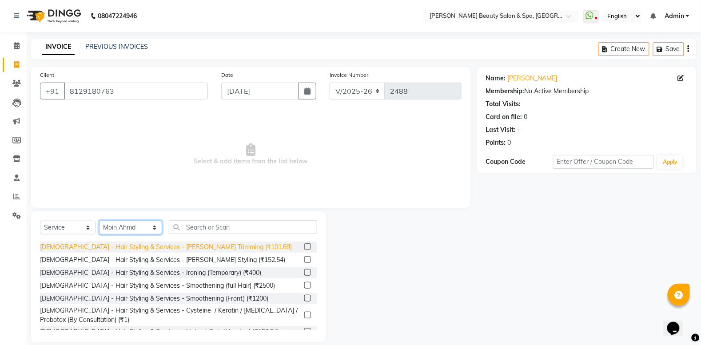
scroll to position [0, 0]
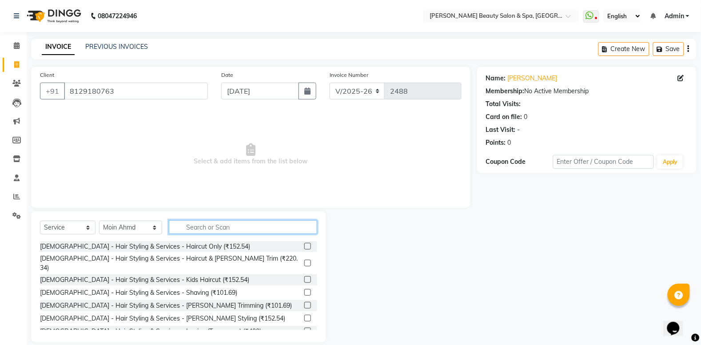
click at [224, 227] on input "text" at bounding box center [243, 227] width 148 height 14
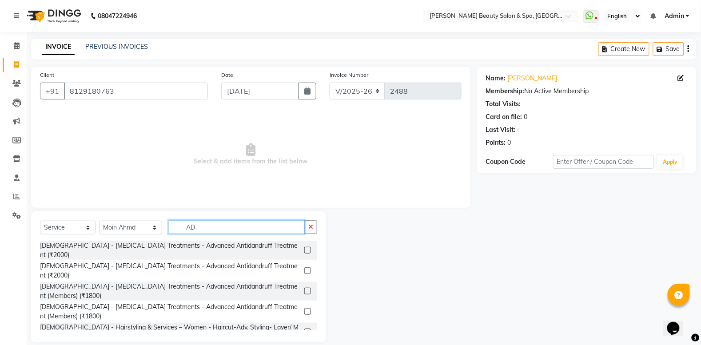
type input "A"
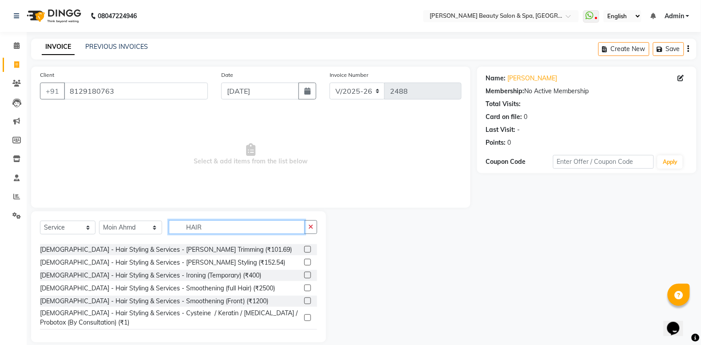
scroll to position [56, 0]
type input "H"
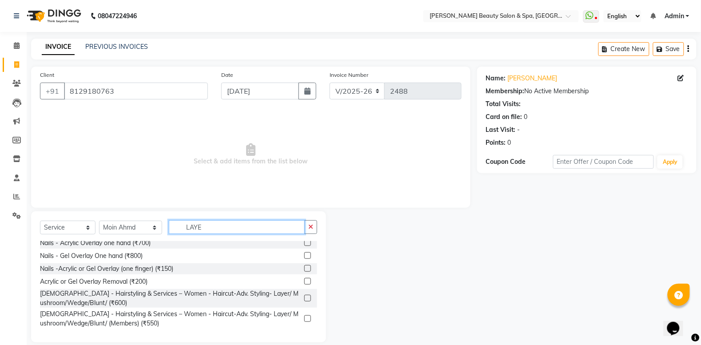
scroll to position [0, 0]
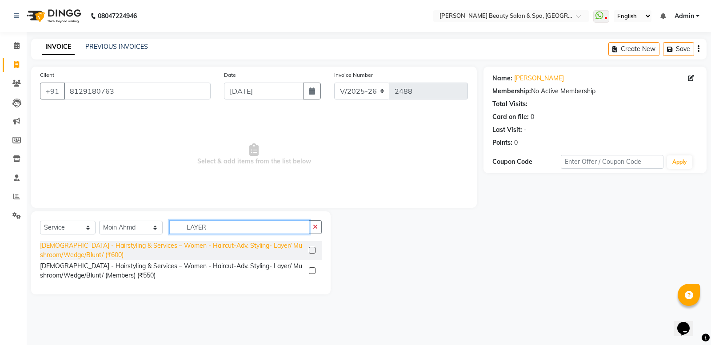
type input "LAYER"
click at [55, 247] on div "[DEMOGRAPHIC_DATA] - Hairstyling & Services – Women - Haircut-Adv. Styling- Lay…" at bounding box center [172, 250] width 265 height 19
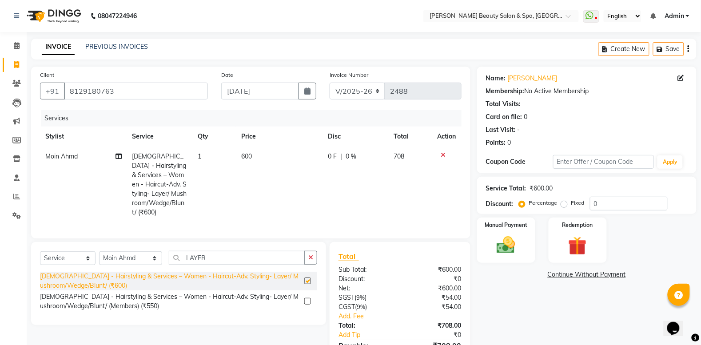
checkbox input "false"
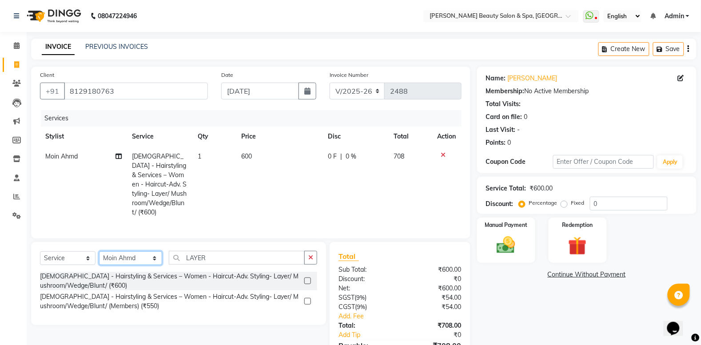
click at [141, 260] on select "Select Stylist Admin [PERSON_NAME] [PERSON_NAME] [PERSON_NAME] [PERSON_NAME] [P…" at bounding box center [130, 258] width 63 height 14
select select "79765"
click at [99, 251] on select "Select Stylist Admin [PERSON_NAME] [PERSON_NAME] [PERSON_NAME] [PERSON_NAME] [P…" at bounding box center [130, 258] width 63 height 14
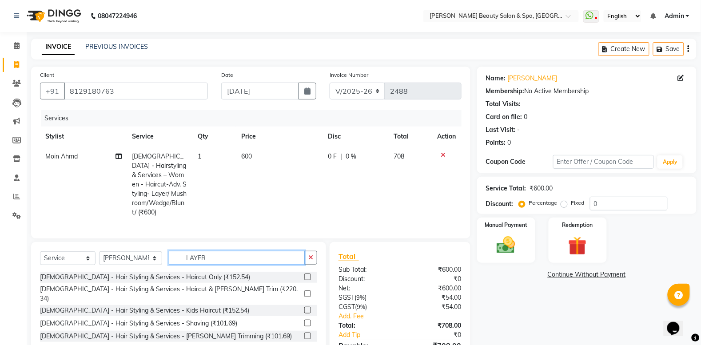
click at [195, 261] on input "LAYER" at bounding box center [237, 258] width 136 height 14
type input "R"
drag, startPoint x: 185, startPoint y: 258, endPoint x: 199, endPoint y: 361, distance: 104.0
click at [199, 345] on html "08047224946 Select Location × Bella Glamourra Beauty Salon & Spa, Eenchakkal, P…" at bounding box center [350, 172] width 701 height 345
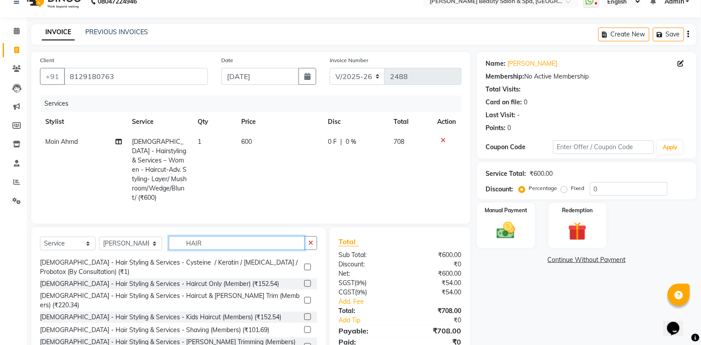
scroll to position [95, 0]
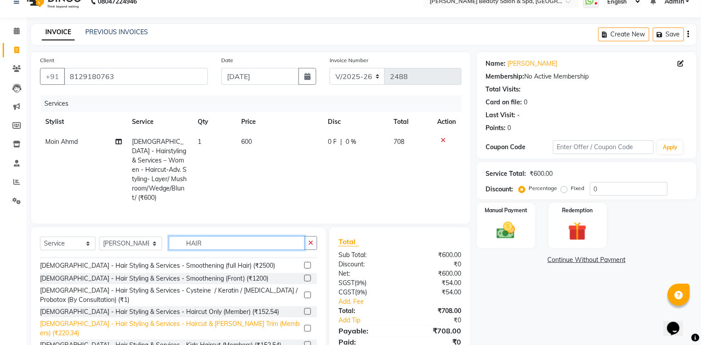
type input "HAIR"
click at [210, 319] on div "[DEMOGRAPHIC_DATA] - Hair Styling & Services - Haircut & [PERSON_NAME] Trim (Me…" at bounding box center [170, 328] width 261 height 19
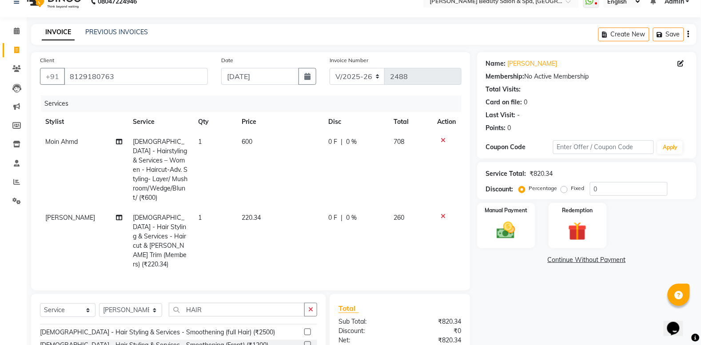
checkbox input "false"
click at [513, 224] on img at bounding box center [506, 230] width 32 height 22
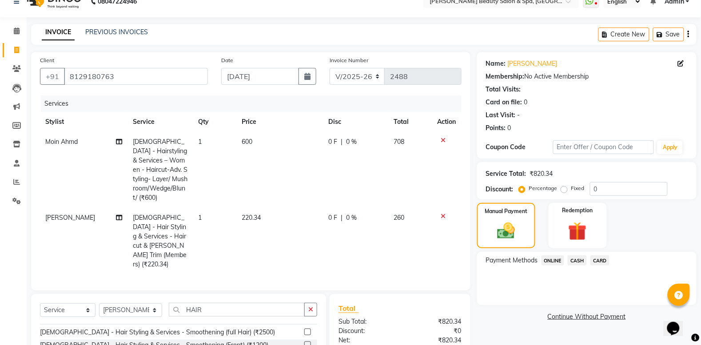
click at [554, 260] on span "ONLINE" at bounding box center [552, 260] width 23 height 10
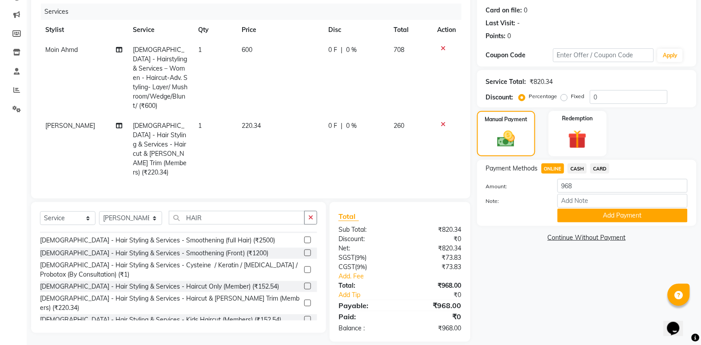
scroll to position [107, 0]
click at [565, 220] on button "Add Payment" at bounding box center [622, 215] width 130 height 14
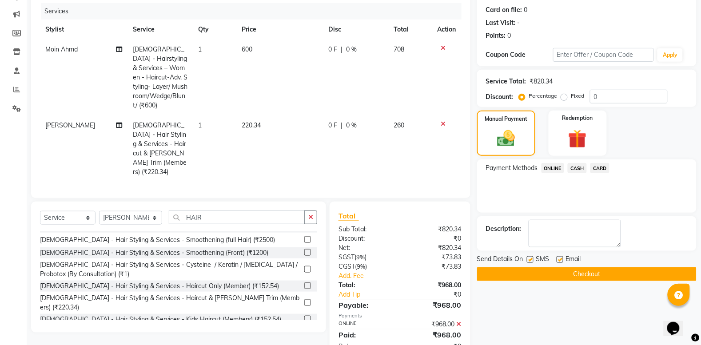
click at [531, 275] on button "Checkout" at bounding box center [586, 274] width 219 height 14
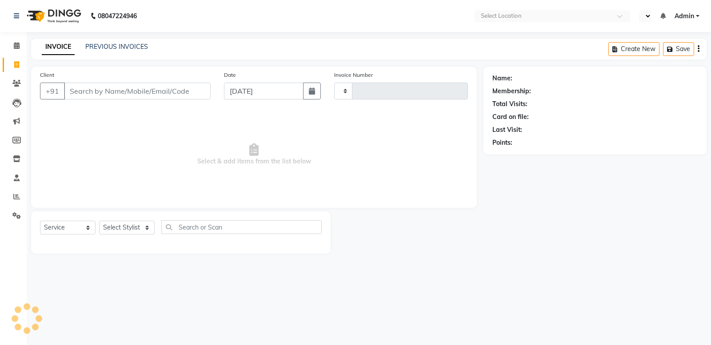
select select "service"
type input "2489"
select select "en"
select select "7524"
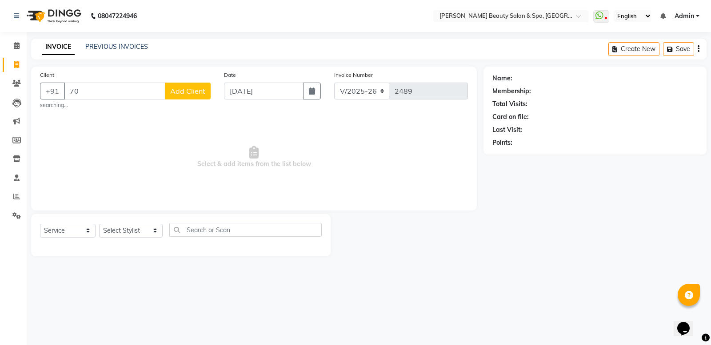
type input "7"
type input "7012235249"
click at [196, 95] on span "Add Client" at bounding box center [187, 91] width 35 height 9
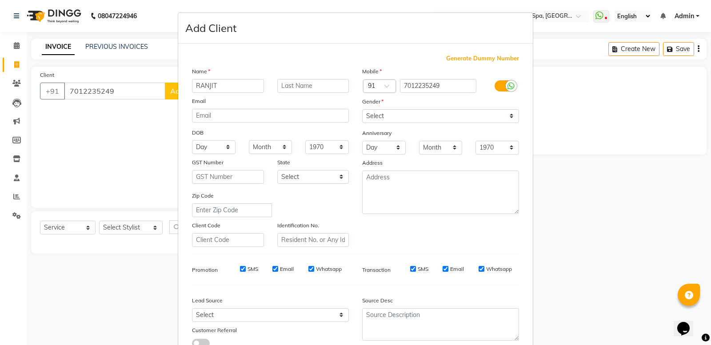
type input "RANJIT"
click at [402, 117] on select "Select [DEMOGRAPHIC_DATA] [DEMOGRAPHIC_DATA] Other Prefer Not To Say" at bounding box center [440, 116] width 157 height 14
select select "[DEMOGRAPHIC_DATA]"
click at [362, 109] on select "Select [DEMOGRAPHIC_DATA] [DEMOGRAPHIC_DATA] Other Prefer Not To Say" at bounding box center [440, 116] width 157 height 14
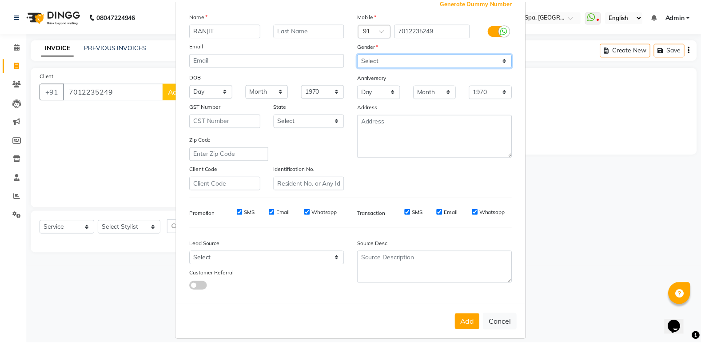
scroll to position [61, 0]
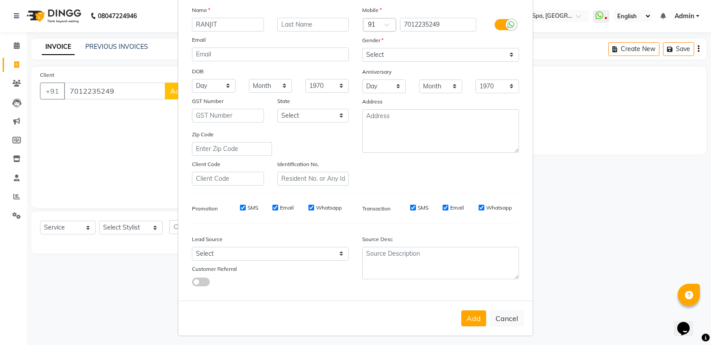
drag, startPoint x: 472, startPoint y: 311, endPoint x: 477, endPoint y: 311, distance: 4.5
click at [477, 311] on button "Add" at bounding box center [473, 318] width 25 height 16
select select
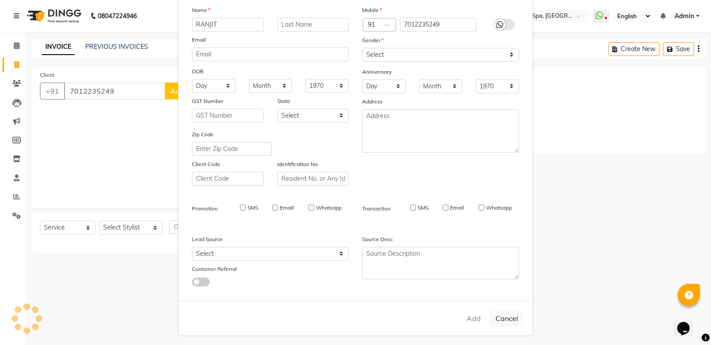
select select
checkbox input "false"
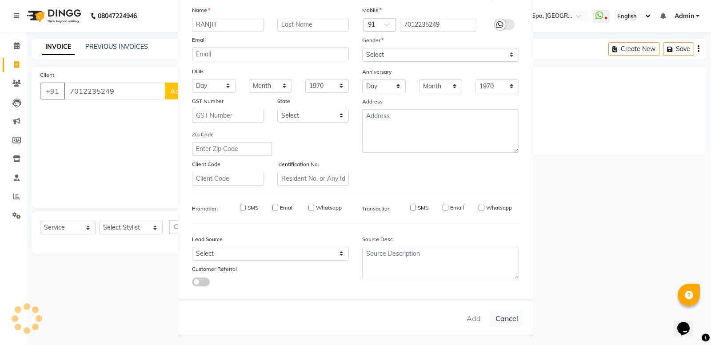
checkbox input "false"
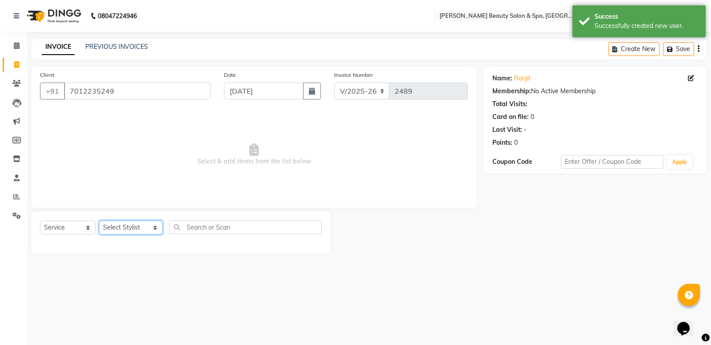
click at [147, 227] on select "Select Stylist Admin [PERSON_NAME] [PERSON_NAME] [PERSON_NAME] [PERSON_NAME] [P…" at bounding box center [131, 228] width 64 height 14
select select "87595"
click at [99, 221] on select "Select Stylist Admin [PERSON_NAME] [PERSON_NAME] [PERSON_NAME] [PERSON_NAME] [P…" at bounding box center [131, 228] width 64 height 14
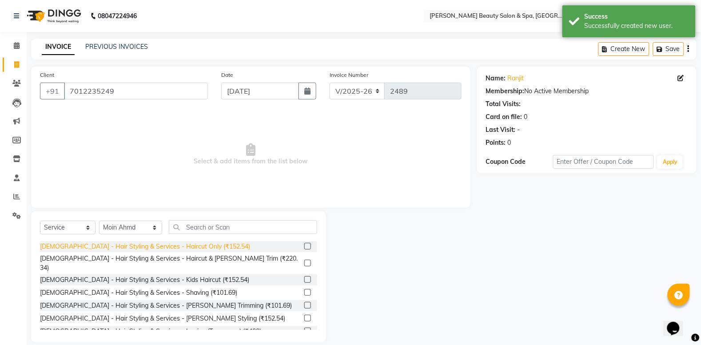
click at [121, 242] on div "[DEMOGRAPHIC_DATA] - Hair Styling & Services - Haircut Only (₹152.54)" at bounding box center [145, 246] width 210 height 9
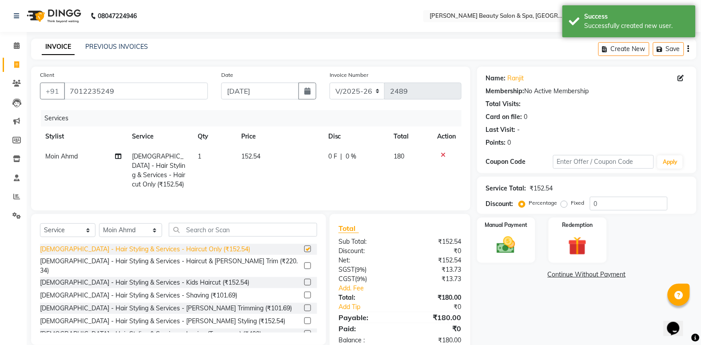
checkbox input "false"
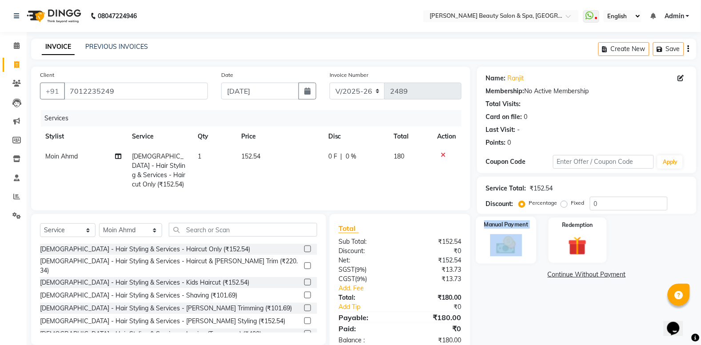
click at [522, 234] on div "Manual Payment" at bounding box center [506, 240] width 60 height 47
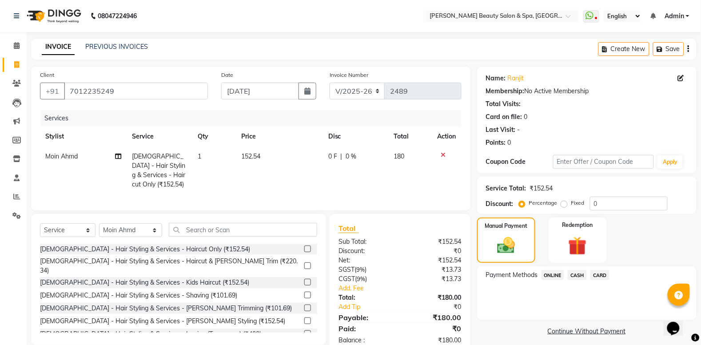
click at [578, 270] on span "CASH" at bounding box center [577, 275] width 19 height 10
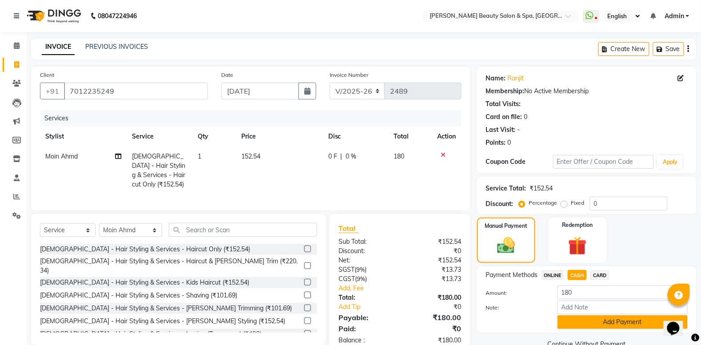
click at [592, 322] on button "Add Payment" at bounding box center [622, 322] width 130 height 14
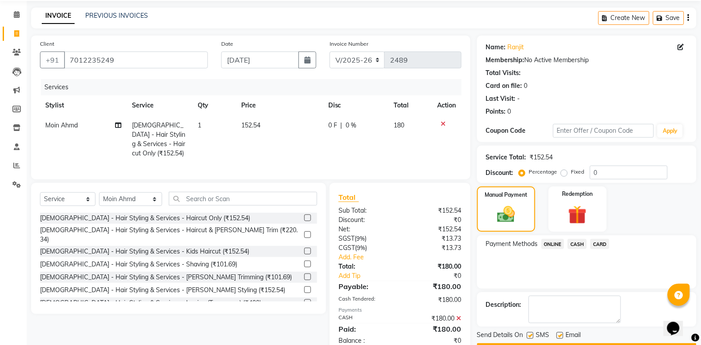
scroll to position [63, 0]
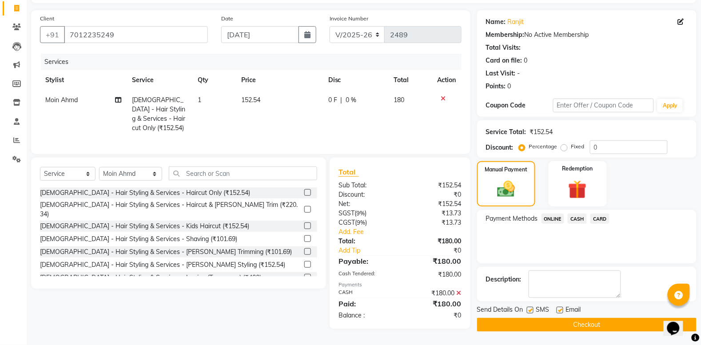
click at [573, 318] on button "Checkout" at bounding box center [586, 325] width 219 height 14
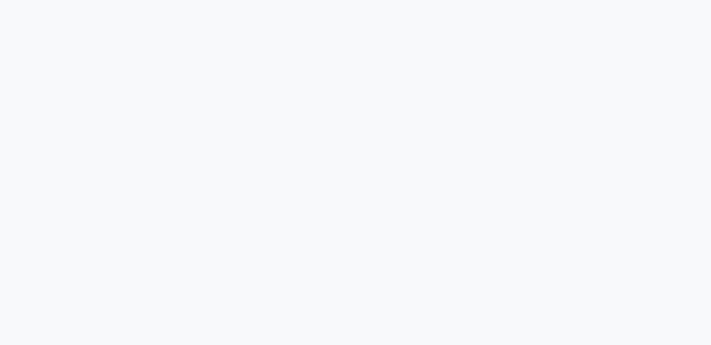
select select "7524"
select select "service"
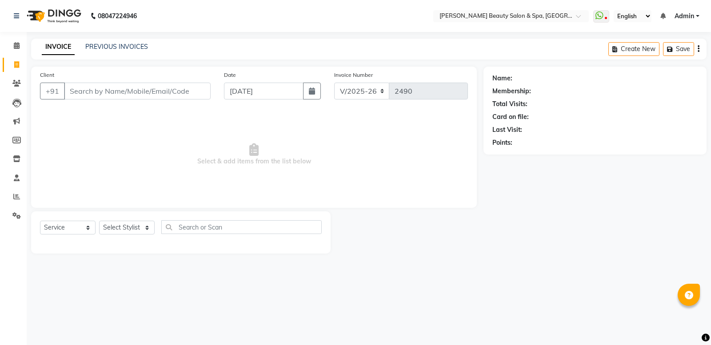
click at [140, 87] on input "Client" at bounding box center [137, 91] width 147 height 17
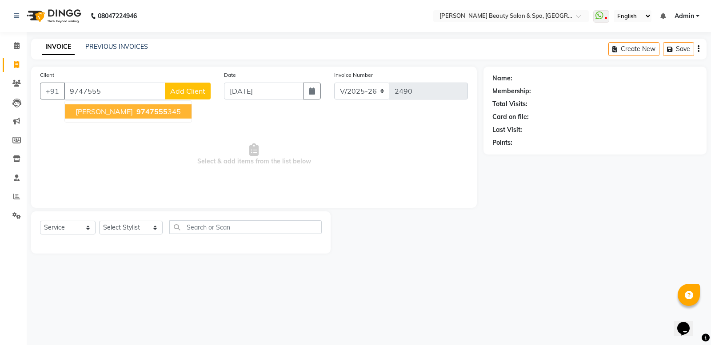
click at [145, 111] on span "9747555" at bounding box center [151, 111] width 31 height 9
type input "9747555345"
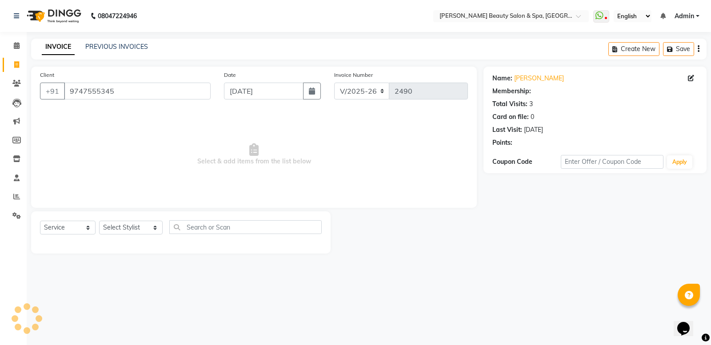
select select "1: Object"
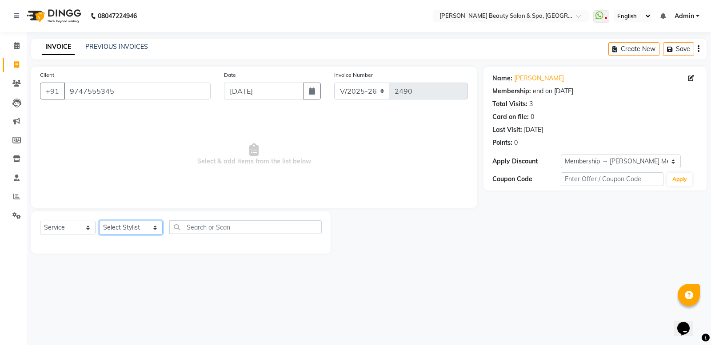
click at [112, 223] on select "Select Stylist Admin [PERSON_NAME] [PERSON_NAME] [PERSON_NAME] [PERSON_NAME] [P…" at bounding box center [131, 228] width 64 height 14
select select "79765"
click at [99, 221] on select "Select Stylist Admin [PERSON_NAME] [PERSON_NAME] [PERSON_NAME] [PERSON_NAME] [P…" at bounding box center [131, 228] width 64 height 14
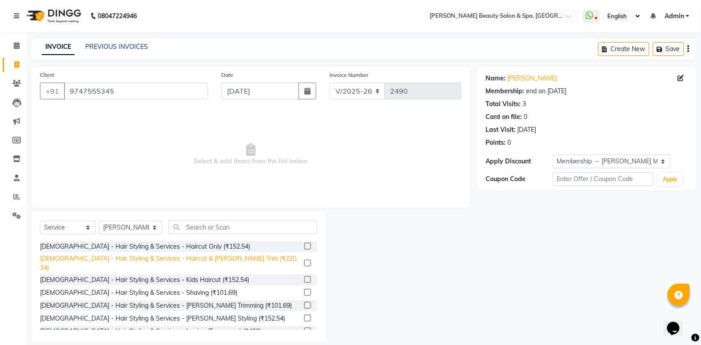
click at [186, 254] on div "[DEMOGRAPHIC_DATA] - Hair Styling & Services - Haircut & [PERSON_NAME] Trim (₹2…" at bounding box center [170, 263] width 261 height 19
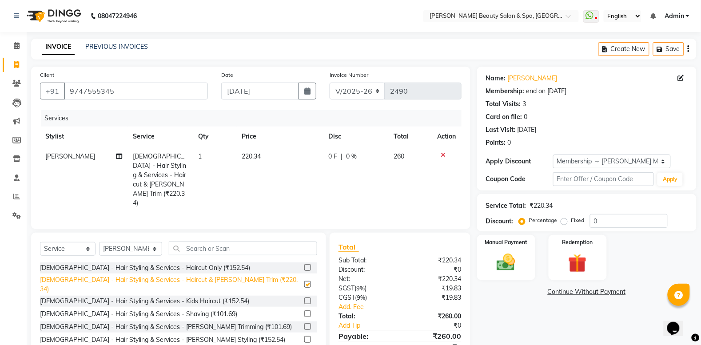
checkbox input "false"
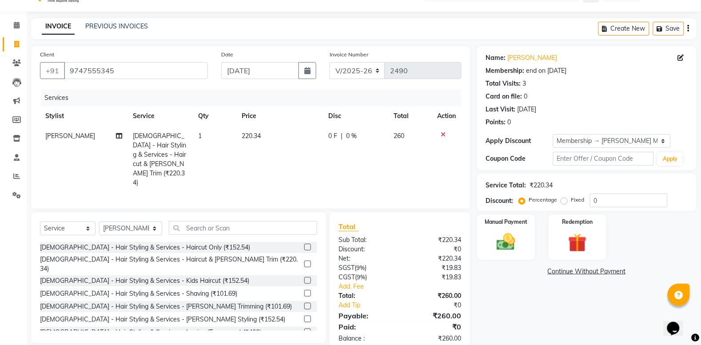
scroll to position [32, 0]
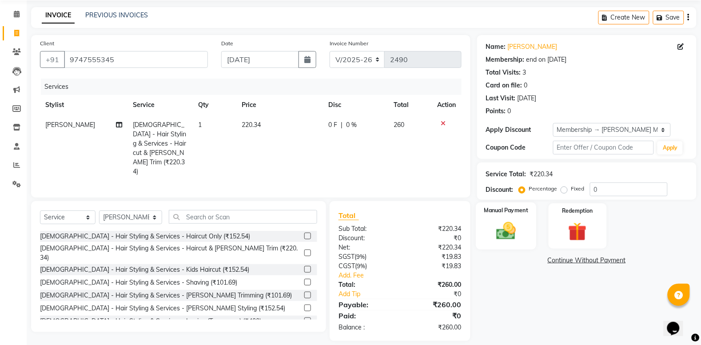
click at [532, 227] on div "Manual Payment" at bounding box center [506, 226] width 60 height 47
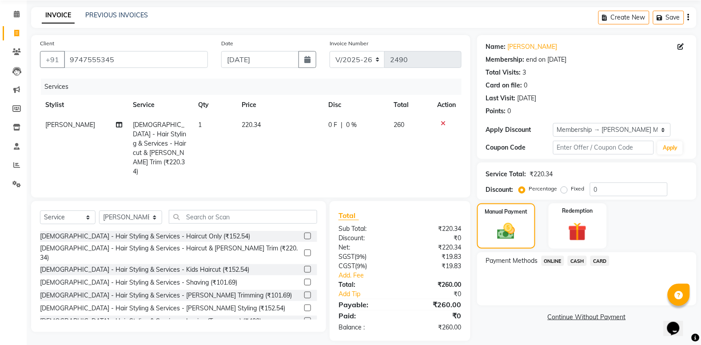
click at [598, 257] on span "CARD" at bounding box center [599, 261] width 19 height 10
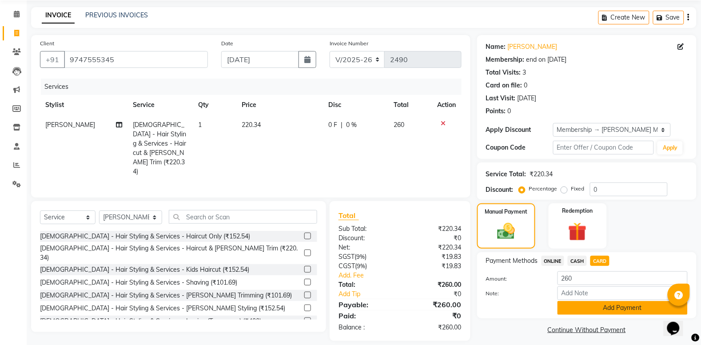
click at [607, 307] on button "Add Payment" at bounding box center [622, 308] width 130 height 14
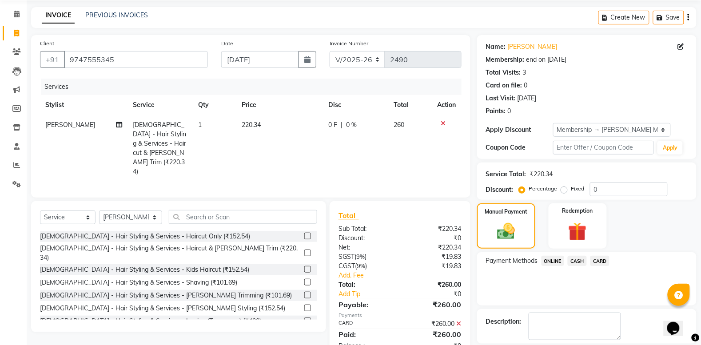
scroll to position [74, 0]
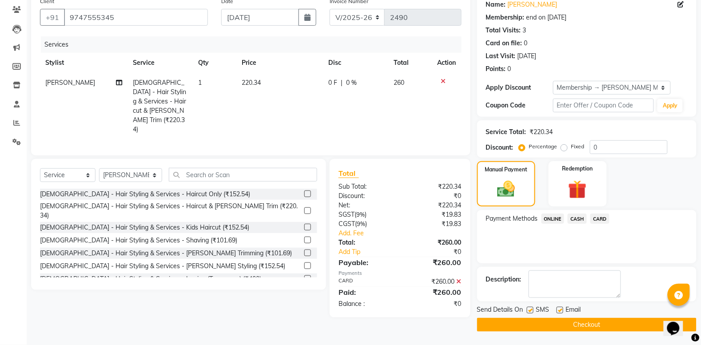
click at [585, 321] on button "Checkout" at bounding box center [586, 325] width 219 height 14
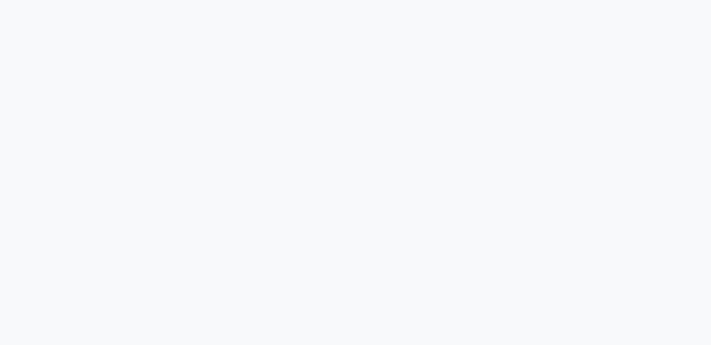
select select "service"
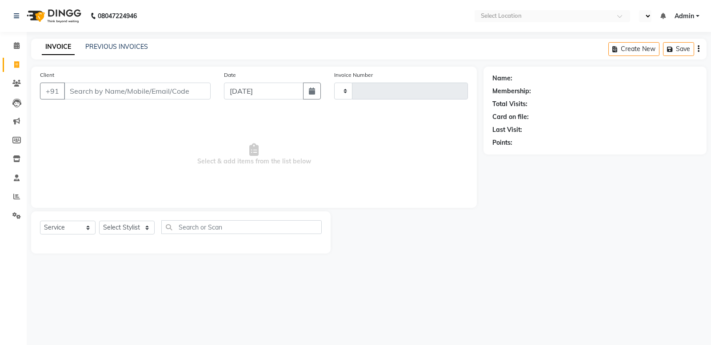
type input "2491"
select select "en"
select select "7524"
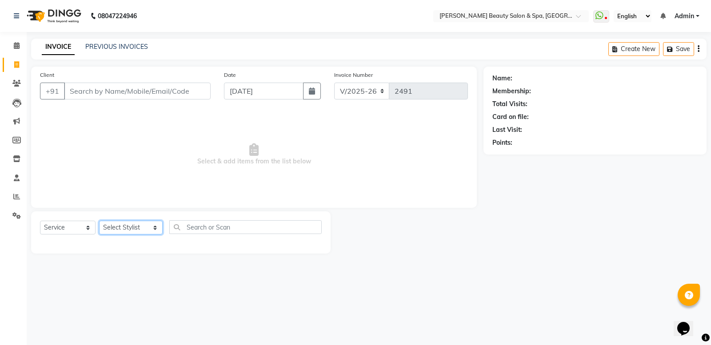
click at [117, 226] on select "Select Stylist Admin [PERSON_NAME] [PERSON_NAME] [PERSON_NAME] [PERSON_NAME] [P…" at bounding box center [131, 228] width 64 height 14
select select "67141"
click at [99, 221] on select "Select Stylist Admin [PERSON_NAME] [PERSON_NAME] [PERSON_NAME] [PERSON_NAME] [P…" at bounding box center [131, 228] width 64 height 14
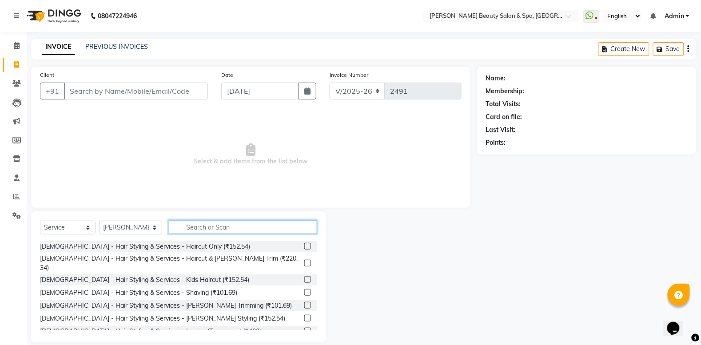
click at [246, 232] on input "text" at bounding box center [243, 227] width 148 height 14
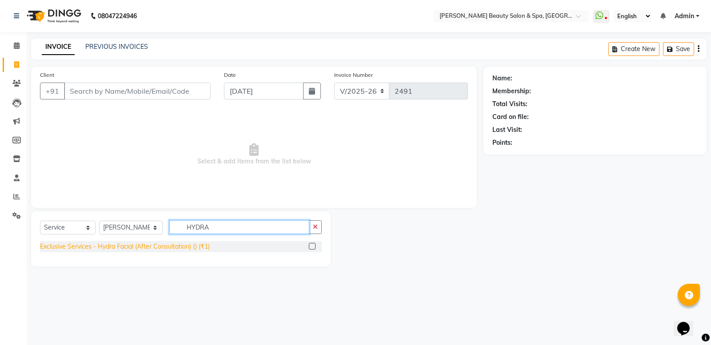
type input "HYDRA"
click at [170, 247] on div "Exclusive Services - Hydra Facial (After Consultation) () (₹1)" at bounding box center [125, 246] width 170 height 9
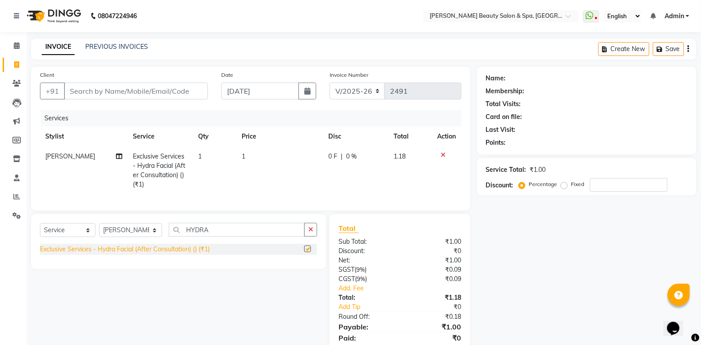
checkbox input "false"
click at [245, 149] on td "1" at bounding box center [280, 171] width 87 height 48
select select "67141"
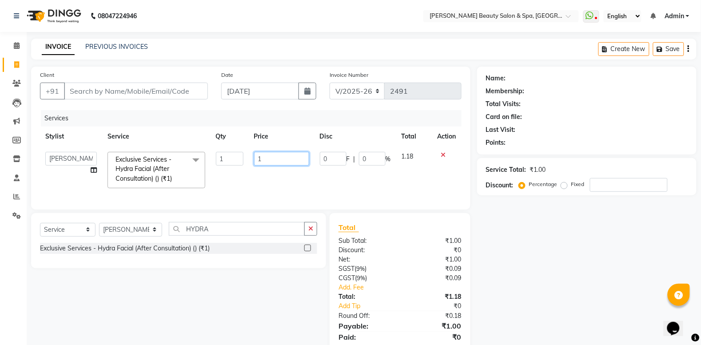
click at [265, 162] on input "1" at bounding box center [281, 159] width 55 height 14
type input "1"
type input "5500"
click at [265, 162] on input "5500" at bounding box center [281, 159] width 55 height 14
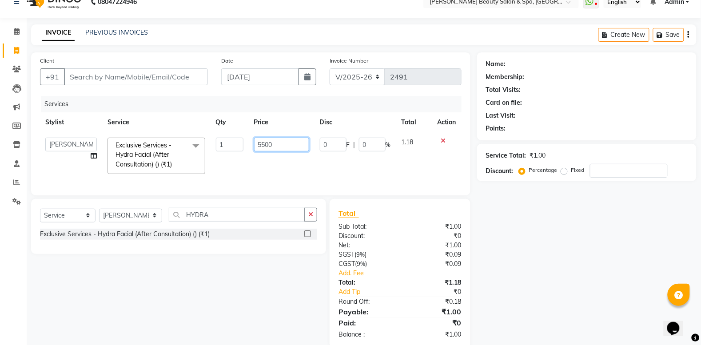
scroll to position [40, 0]
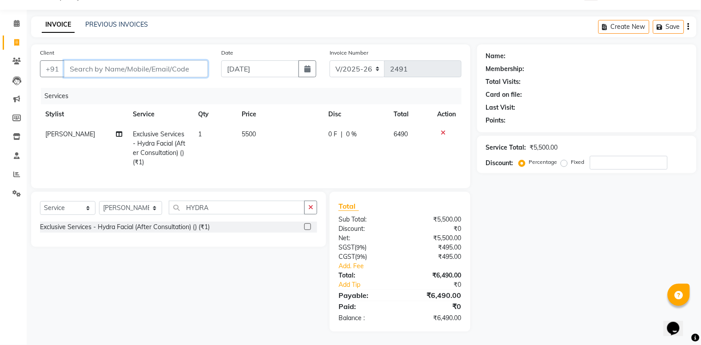
click at [170, 48] on div "Client +91" at bounding box center [123, 66] width 181 height 36
click at [441, 130] on icon at bounding box center [443, 133] width 5 height 6
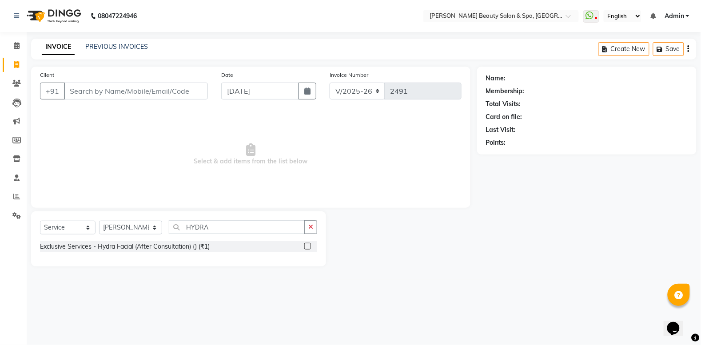
scroll to position [0, 0]
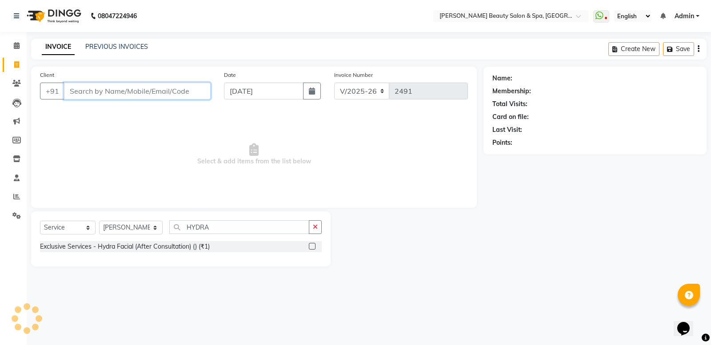
click at [123, 90] on input "Client" at bounding box center [137, 91] width 147 height 17
click at [113, 43] on link "PREVIOUS INVOICES" at bounding box center [116, 47] width 63 height 8
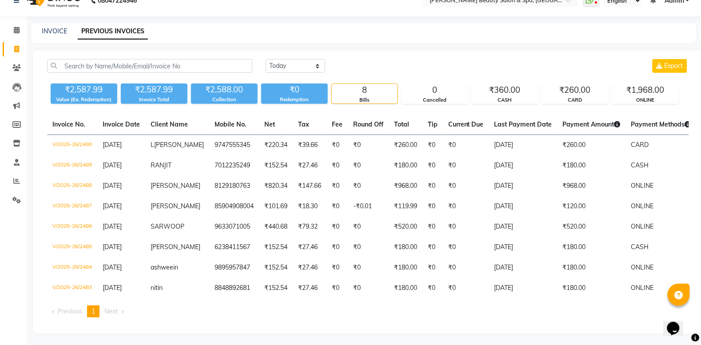
scroll to position [24, 0]
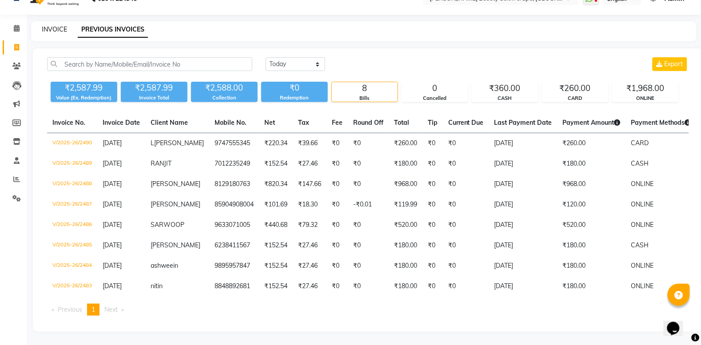
click at [52, 25] on link "INVOICE" at bounding box center [54, 29] width 25 height 8
select select "service"
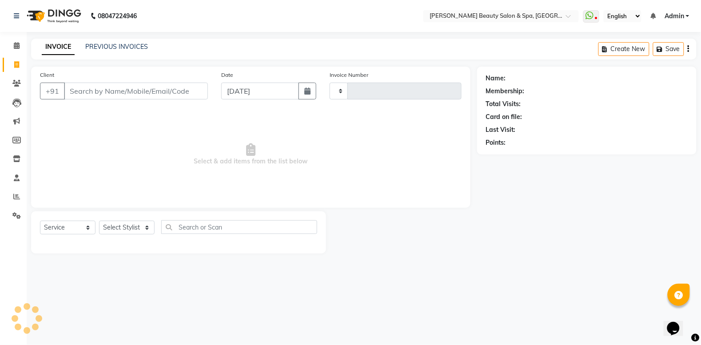
type input "2491"
select select "7524"
click at [96, 90] on input "Client" at bounding box center [137, 91] width 147 height 17
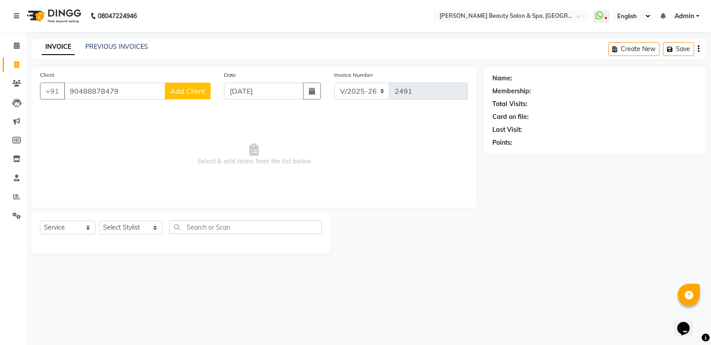
type input "90488878479"
click at [187, 89] on span "Add Client" at bounding box center [187, 91] width 35 height 9
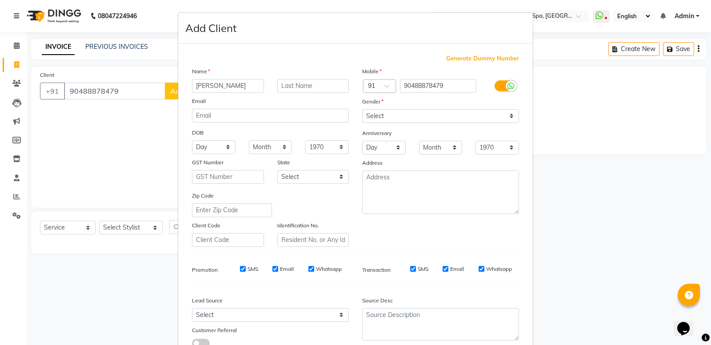
type input "[PERSON_NAME]"
click at [398, 118] on select "Select [DEMOGRAPHIC_DATA] [DEMOGRAPHIC_DATA] Other Prefer Not To Say" at bounding box center [440, 116] width 157 height 14
select select "[DEMOGRAPHIC_DATA]"
click at [362, 109] on select "Select [DEMOGRAPHIC_DATA] [DEMOGRAPHIC_DATA] Other Prefer Not To Say" at bounding box center [440, 116] width 157 height 14
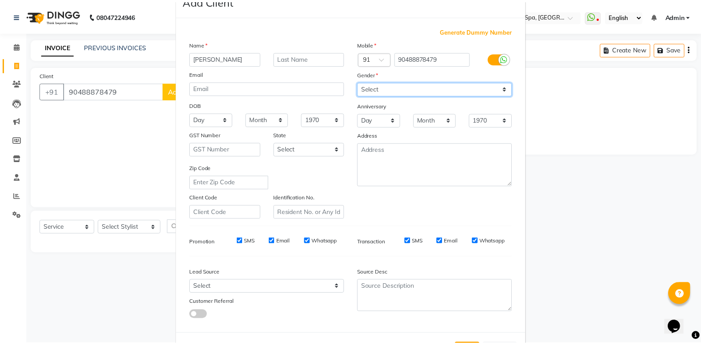
scroll to position [56, 0]
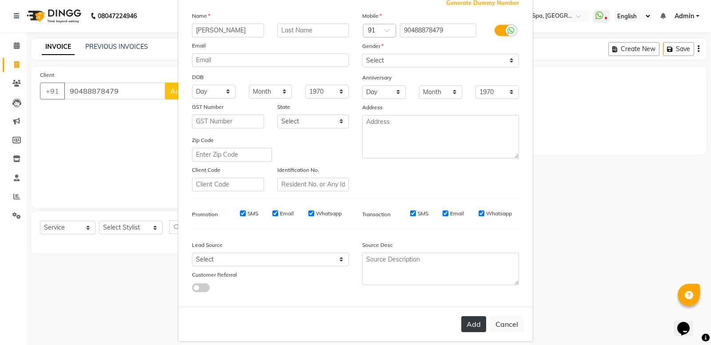
click at [469, 319] on button "Add" at bounding box center [473, 324] width 25 height 16
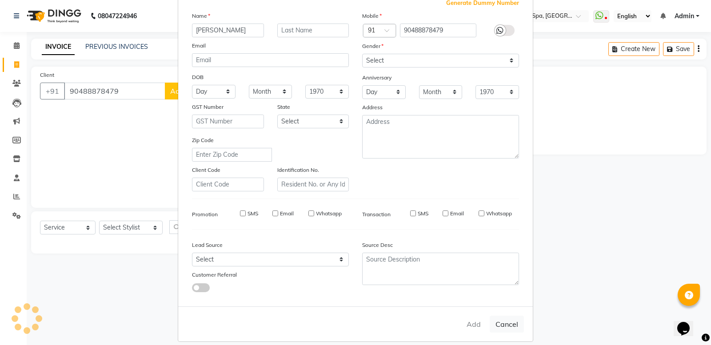
select select
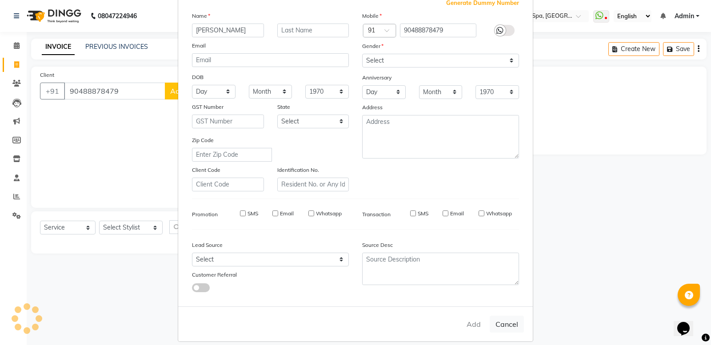
select select
checkbox input "false"
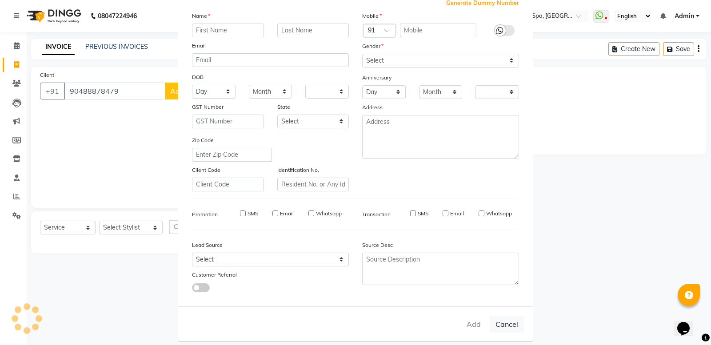
checkbox input "false"
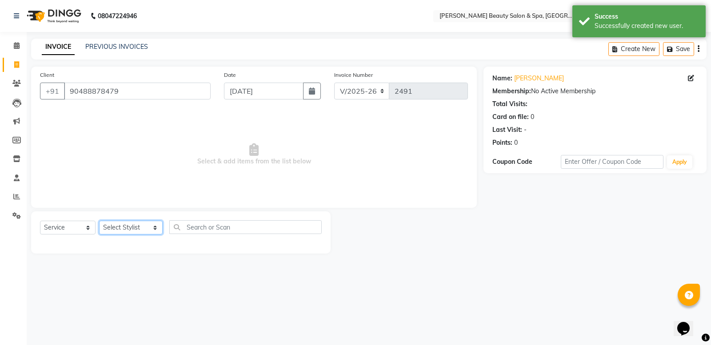
click at [143, 223] on select "Select Stylist Admin [PERSON_NAME] [PERSON_NAME] [PERSON_NAME] [PERSON_NAME] [P…" at bounding box center [131, 228] width 64 height 14
select select "87595"
click at [99, 221] on select "Select Stylist Admin [PERSON_NAME] [PERSON_NAME] [PERSON_NAME] [PERSON_NAME] [P…" at bounding box center [131, 228] width 64 height 14
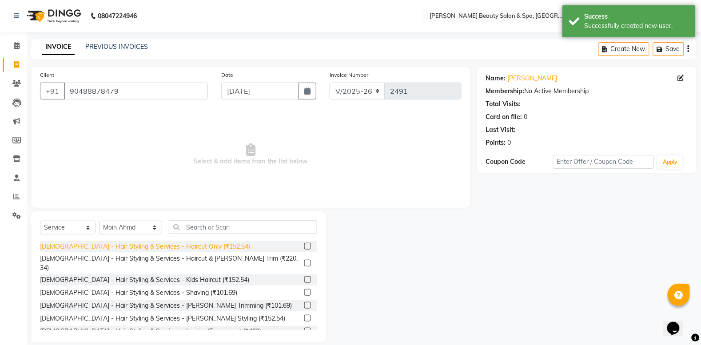
click at [197, 247] on div "[DEMOGRAPHIC_DATA] - Hair Styling & Services - Haircut Only (₹152.54)" at bounding box center [145, 246] width 210 height 9
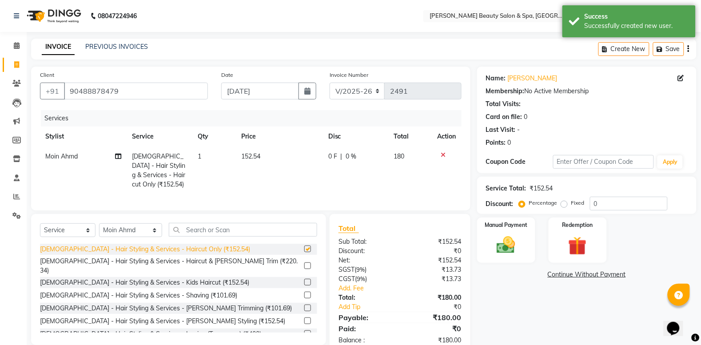
checkbox input "false"
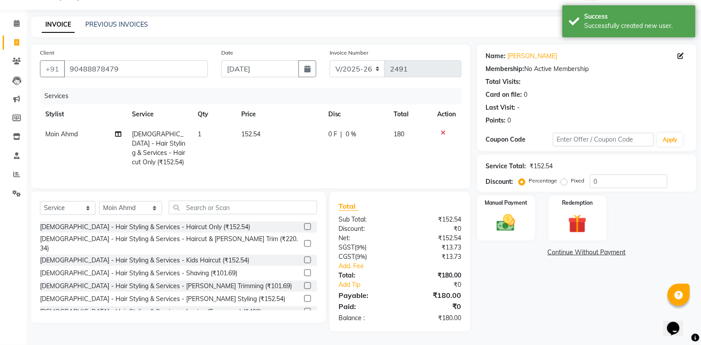
scroll to position [222, 0]
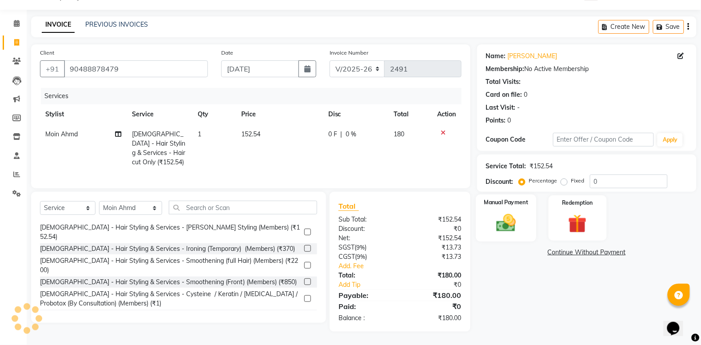
click at [505, 212] on img at bounding box center [506, 223] width 32 height 22
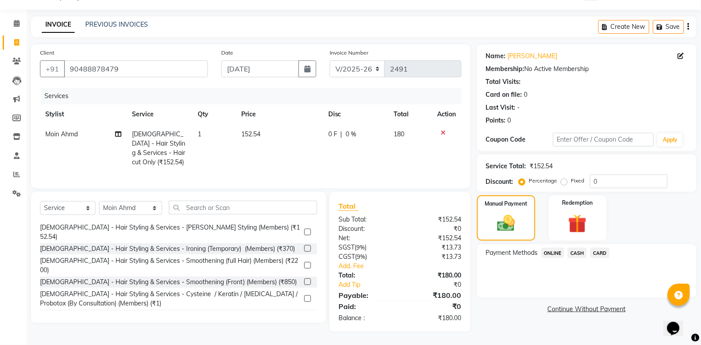
click at [551, 248] on span "ONLINE" at bounding box center [552, 253] width 23 height 10
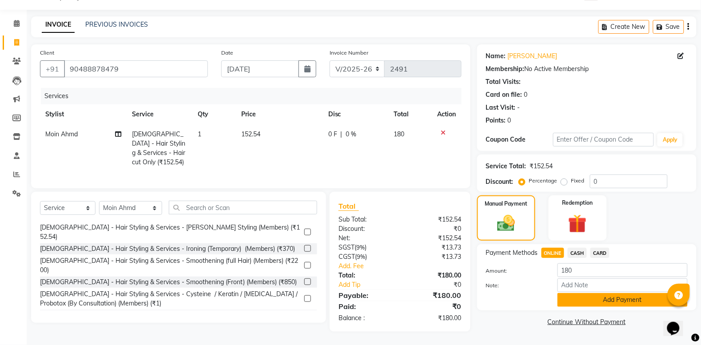
click at [600, 293] on button "Add Payment" at bounding box center [622, 300] width 130 height 14
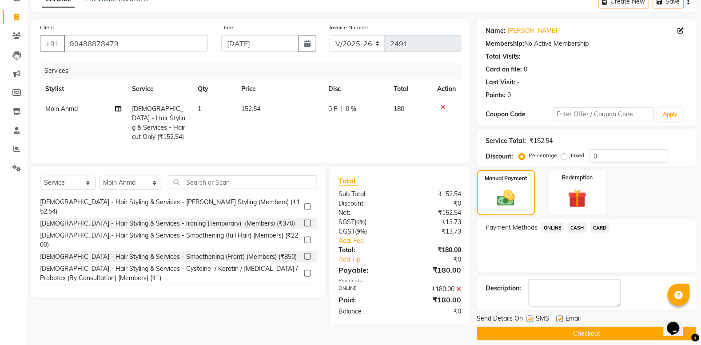
scroll to position [56, 0]
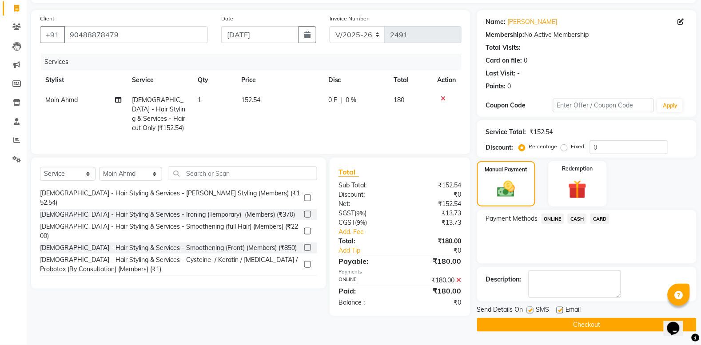
drag, startPoint x: 591, startPoint y: 327, endPoint x: 520, endPoint y: 308, distance: 73.3
click at [590, 327] on button "Checkout" at bounding box center [586, 325] width 219 height 14
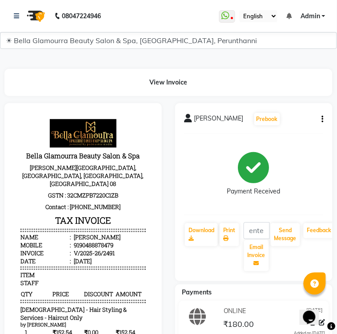
select select "service"
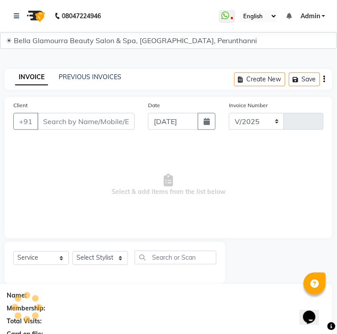
select select "7524"
type input "2492"
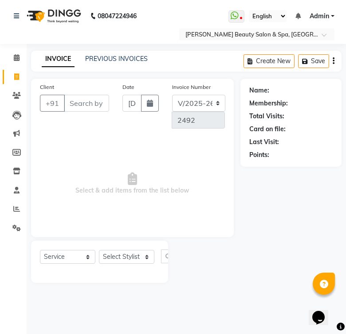
click at [91, 111] on div "Client +91" at bounding box center [74, 108] width 83 height 53
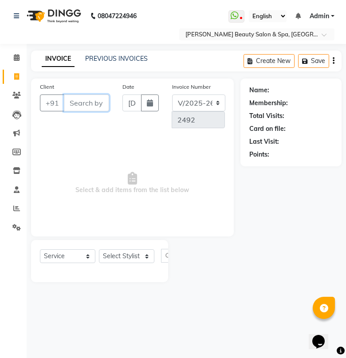
click at [73, 103] on input "Client" at bounding box center [86, 103] width 45 height 17
click at [78, 102] on input "Client" at bounding box center [86, 103] width 45 height 17
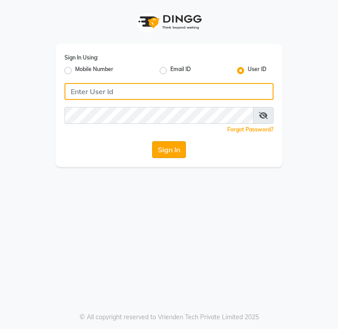
type input "bellaglamourra123"
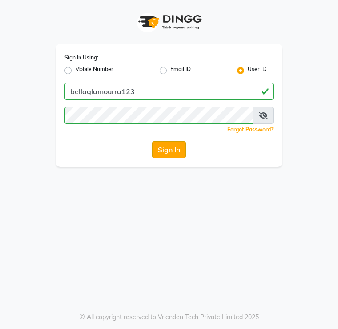
click at [163, 150] on button "Sign In" at bounding box center [169, 149] width 34 height 17
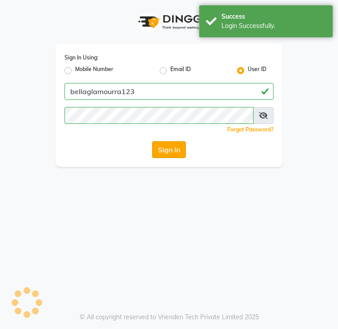
select select "service"
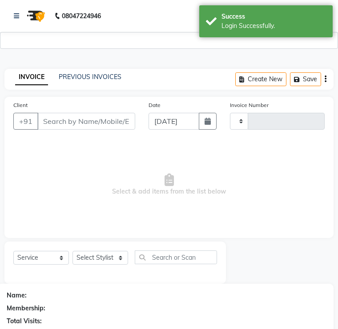
type input "2492"
select select "en"
select select "3326"
select select "7524"
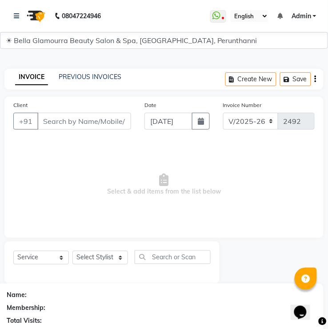
click at [67, 120] on input "Client" at bounding box center [84, 121] width 94 height 17
click at [65, 120] on input "Client" at bounding box center [84, 121] width 94 height 17
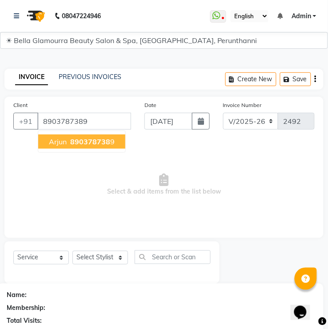
type input "8903787389"
click at [83, 141] on span "890378738" at bounding box center [90, 141] width 40 height 9
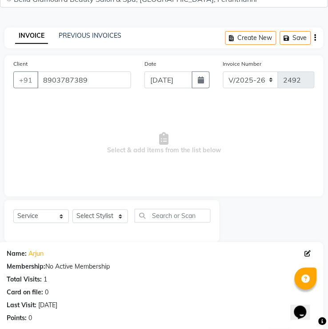
scroll to position [74, 0]
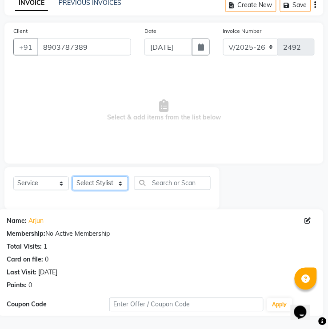
click at [96, 183] on select "Select Stylist Admin [PERSON_NAME] [PERSON_NAME] [PERSON_NAME] [PERSON_NAME] [P…" at bounding box center [100, 184] width 56 height 14
select select "87595"
click at [72, 177] on select "Select Stylist Admin [PERSON_NAME] [PERSON_NAME] [PERSON_NAME] [PERSON_NAME] [P…" at bounding box center [100, 184] width 56 height 14
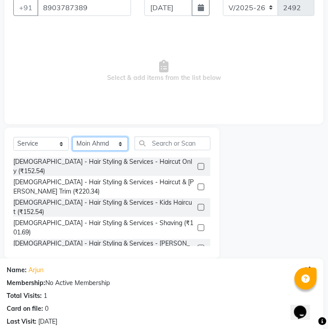
scroll to position [130, 0]
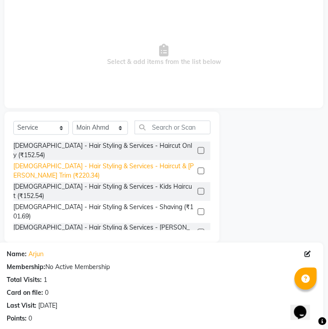
click at [136, 162] on div "[DEMOGRAPHIC_DATA] - Hair Styling & Services - Haircut & [PERSON_NAME] Trim (₹2…" at bounding box center [103, 171] width 181 height 19
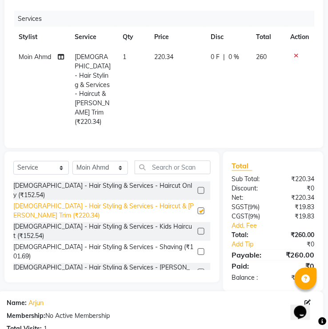
checkbox input "false"
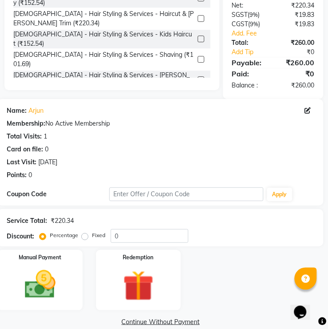
scroll to position [326, 0]
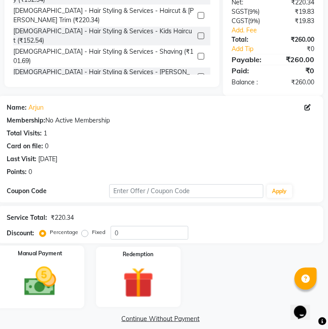
click at [43, 265] on img at bounding box center [40, 281] width 52 height 37
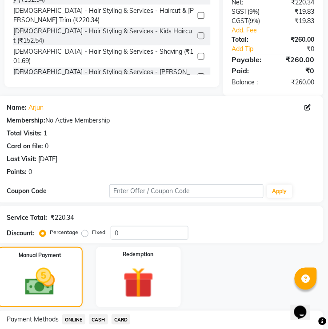
click at [110, 314] on div "CARD" at bounding box center [119, 320] width 23 height 12
click at [101, 314] on span "CASH" at bounding box center [98, 319] width 19 height 10
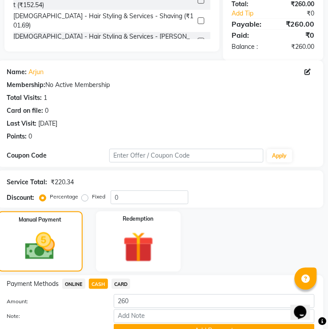
scroll to position [395, 0]
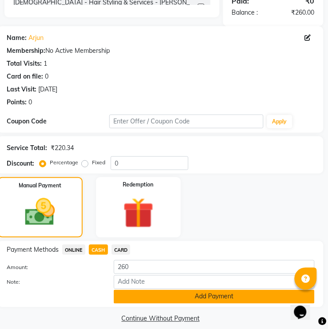
click at [238, 290] on button "Add Payment" at bounding box center [214, 297] width 201 height 14
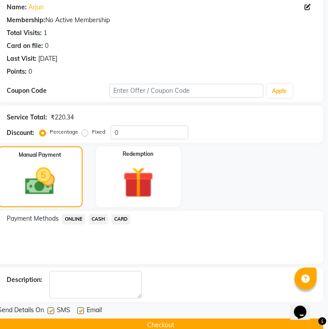
scroll to position [465, 0]
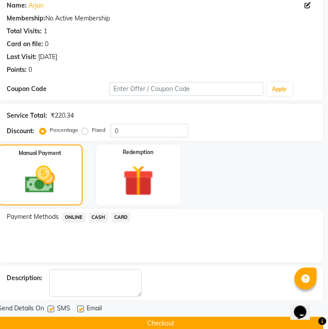
click at [134, 317] on button "Checkout" at bounding box center [161, 324] width 326 height 14
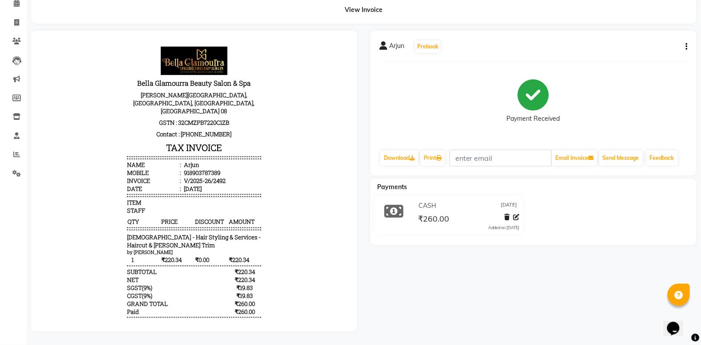
scroll to position [52, 0]
click at [16, 38] on icon at bounding box center [16, 41] width 8 height 7
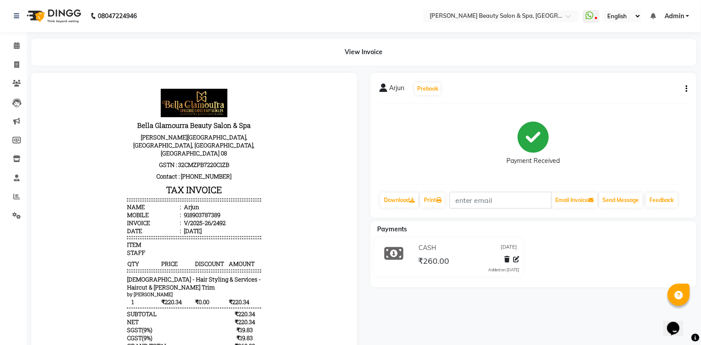
select select "service"
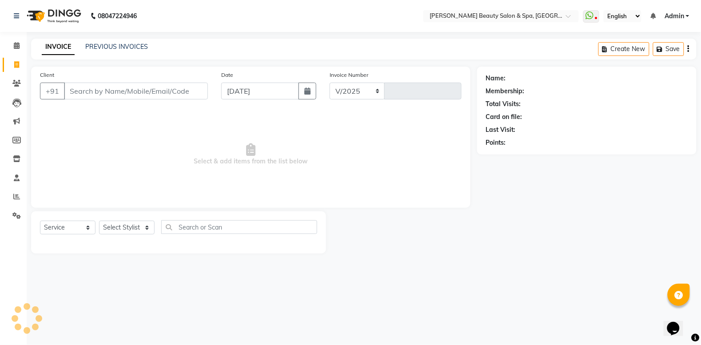
select select "7524"
type input "2493"
click at [83, 89] on input "Client" at bounding box center [137, 91] width 147 height 17
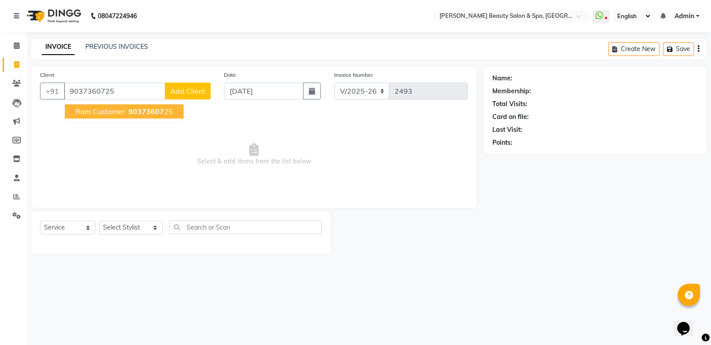
type input "9037360725"
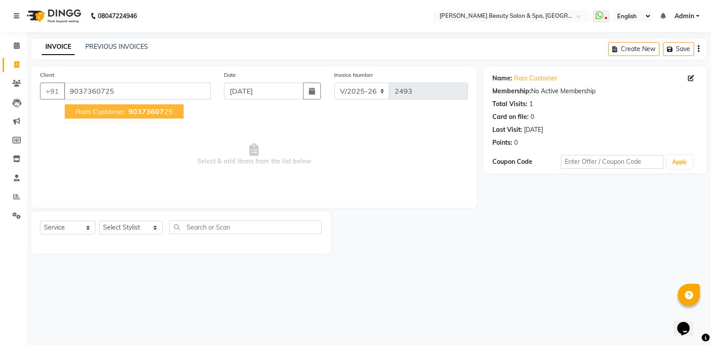
click at [163, 112] on ngb-highlight "90373607 25" at bounding box center [150, 111] width 46 height 9
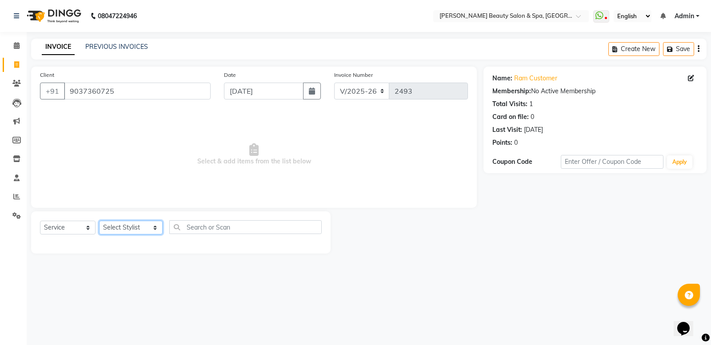
click at [118, 226] on select "Select Stylist Admin [PERSON_NAME] [PERSON_NAME] [PERSON_NAME] [PERSON_NAME] [P…" at bounding box center [131, 228] width 64 height 14
select select "67138"
click at [99, 221] on select "Select Stylist Admin [PERSON_NAME] [PERSON_NAME] [PERSON_NAME] [PERSON_NAME] [P…" at bounding box center [131, 228] width 64 height 14
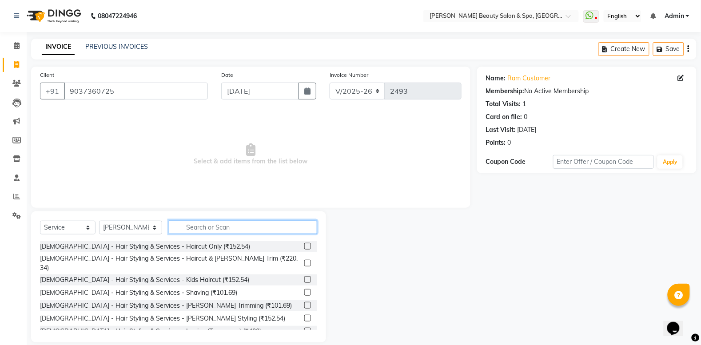
click at [185, 224] on input "text" at bounding box center [243, 227] width 148 height 14
drag, startPoint x: 185, startPoint y: 224, endPoint x: 179, endPoint y: 226, distance: 6.4
click at [179, 226] on input "text" at bounding box center [243, 227] width 148 height 14
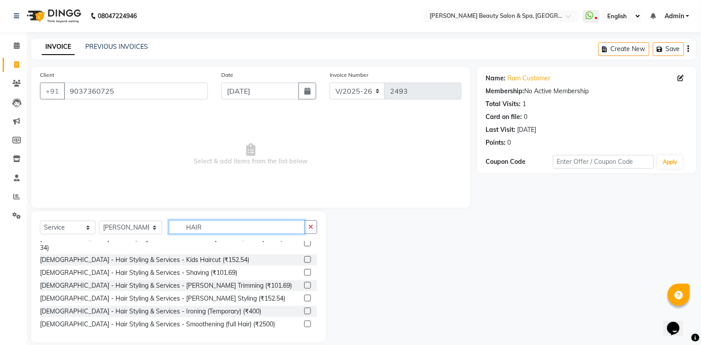
scroll to position [111, 0]
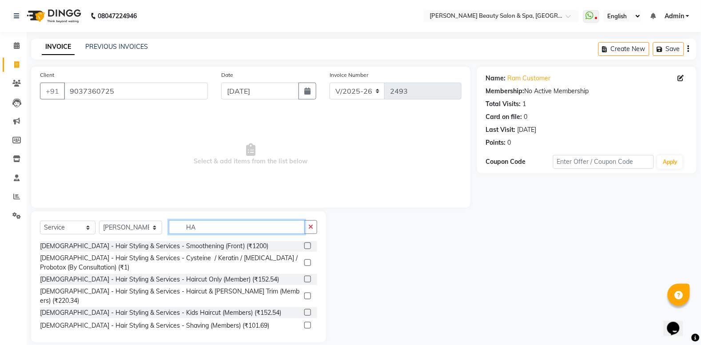
type input "H"
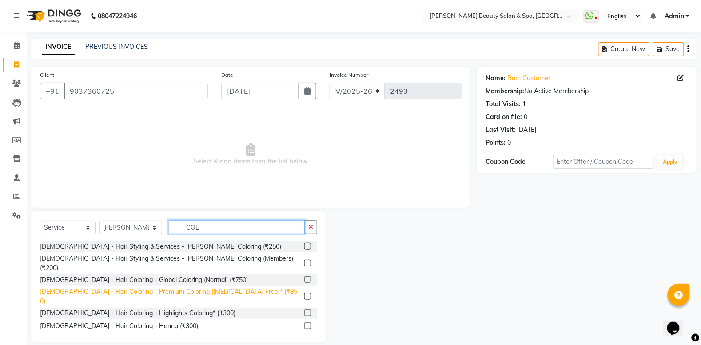
type input "COL"
click at [185, 287] on div "[DEMOGRAPHIC_DATA] - Hair Coloring - Premium Coloring ([MEDICAL_DATA] Free)* (₹…" at bounding box center [170, 296] width 261 height 19
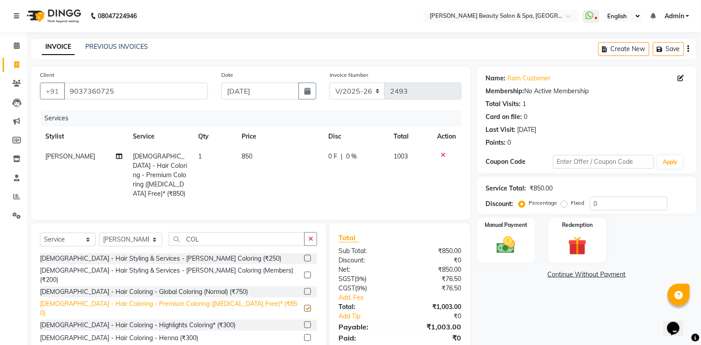
checkbox input "false"
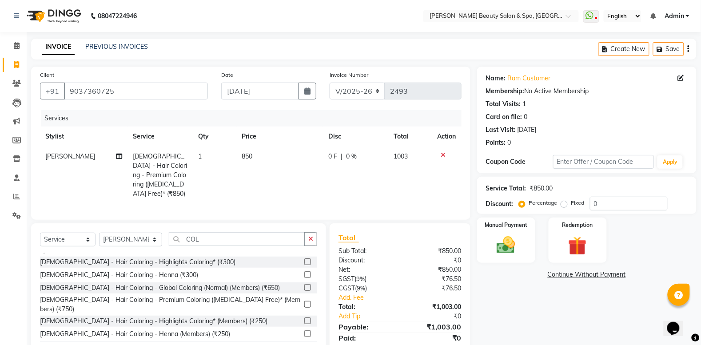
scroll to position [305, 0]
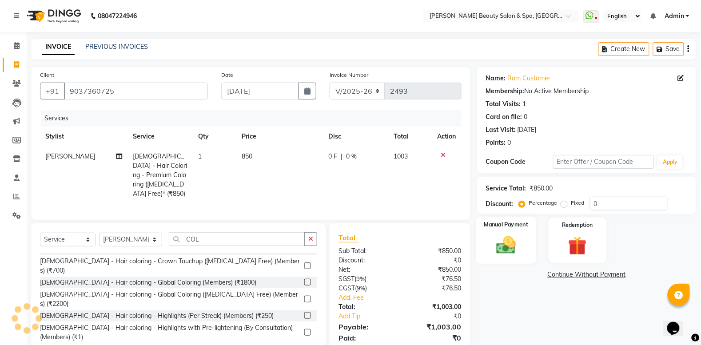
click at [337, 243] on img at bounding box center [506, 245] width 32 height 22
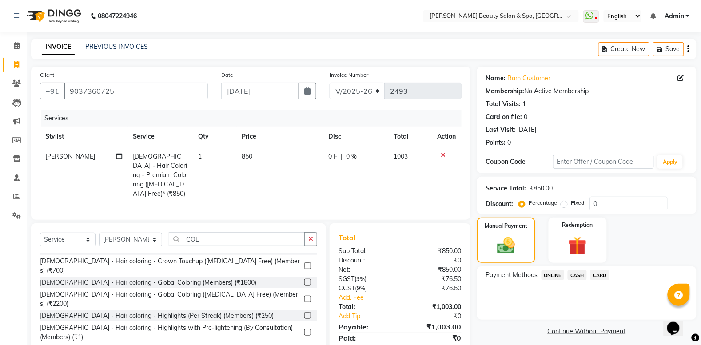
click at [337, 276] on span "ONLINE" at bounding box center [552, 275] width 23 height 10
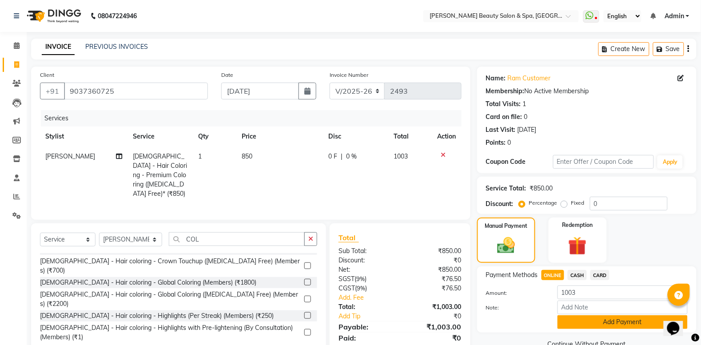
click at [337, 324] on button "Add Payment" at bounding box center [622, 322] width 130 height 14
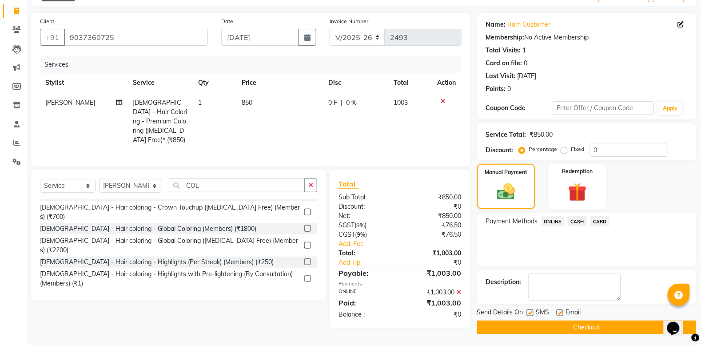
scroll to position [56, 0]
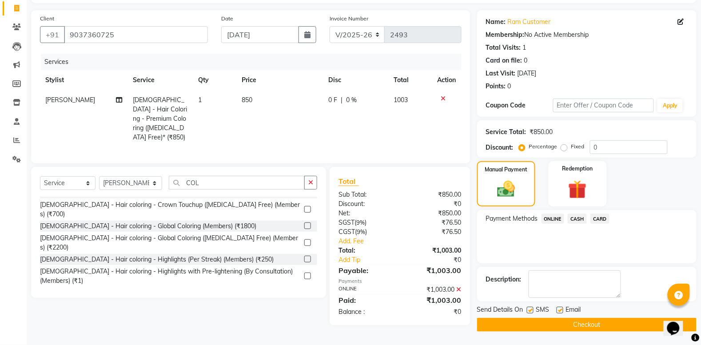
click at [337, 322] on button "Checkout" at bounding box center [586, 325] width 219 height 14
